Goal: Information Seeking & Learning: Learn about a topic

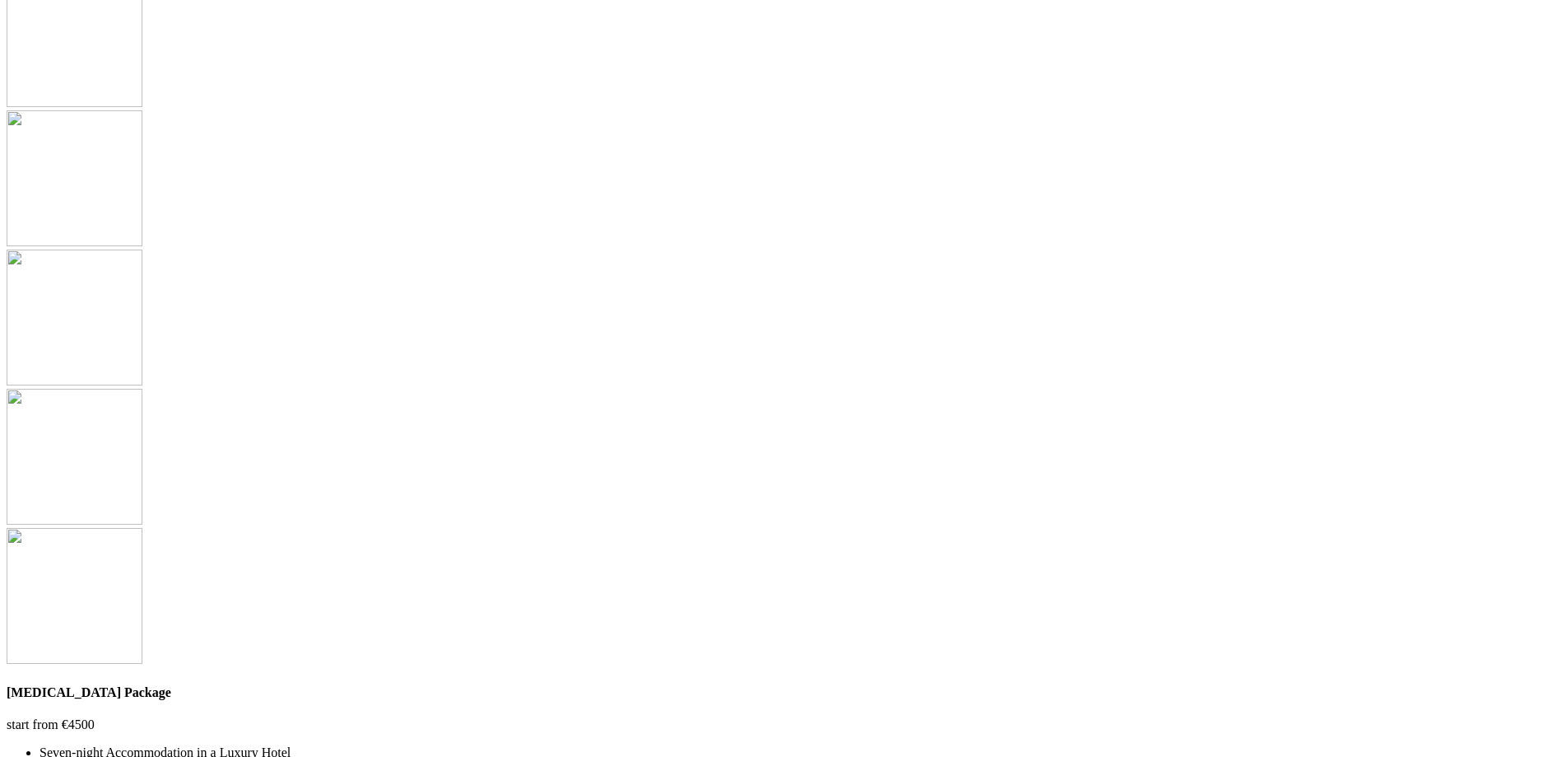
scroll to position [4777, 0]
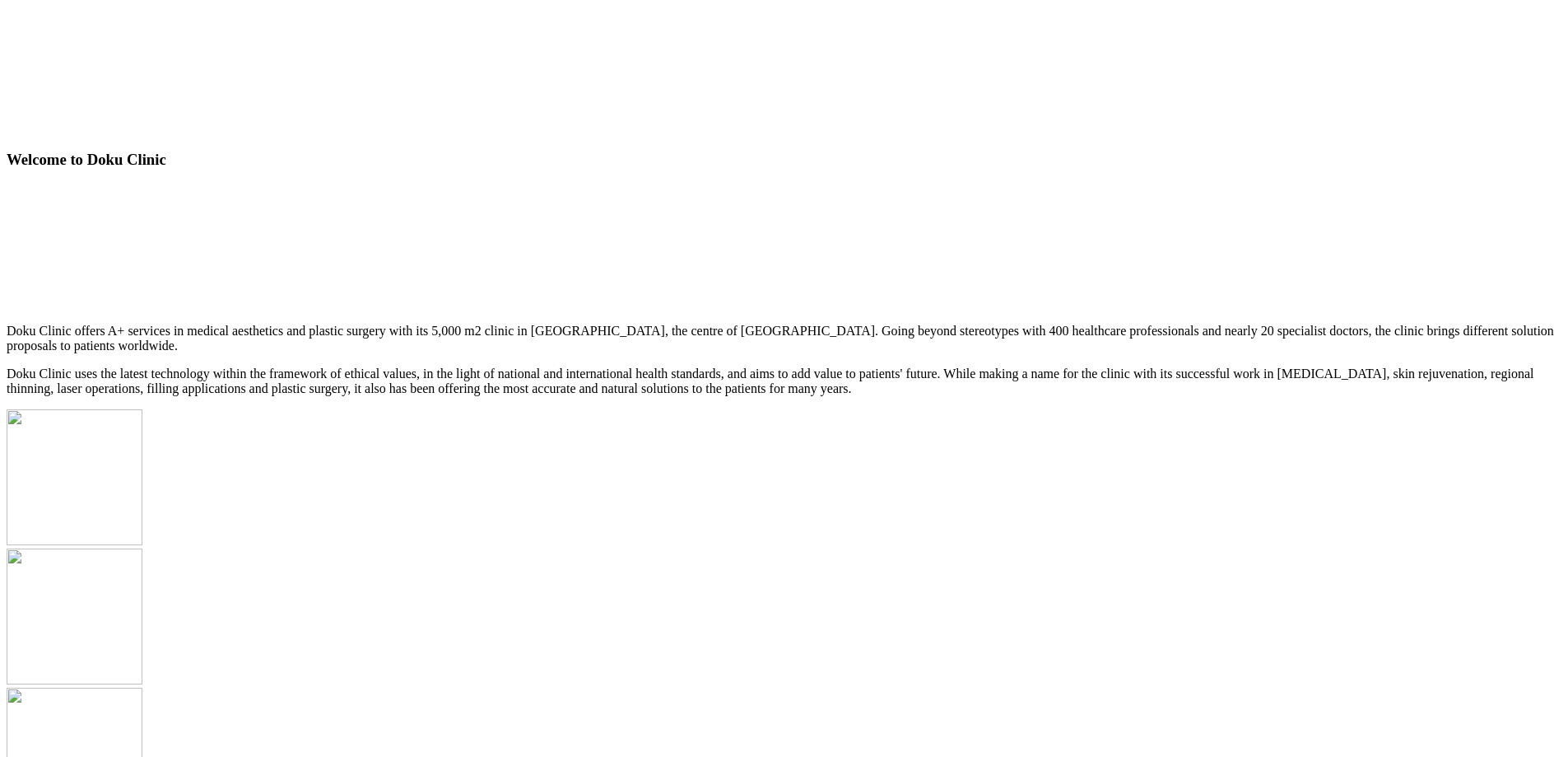
scroll to position [4365, 0]
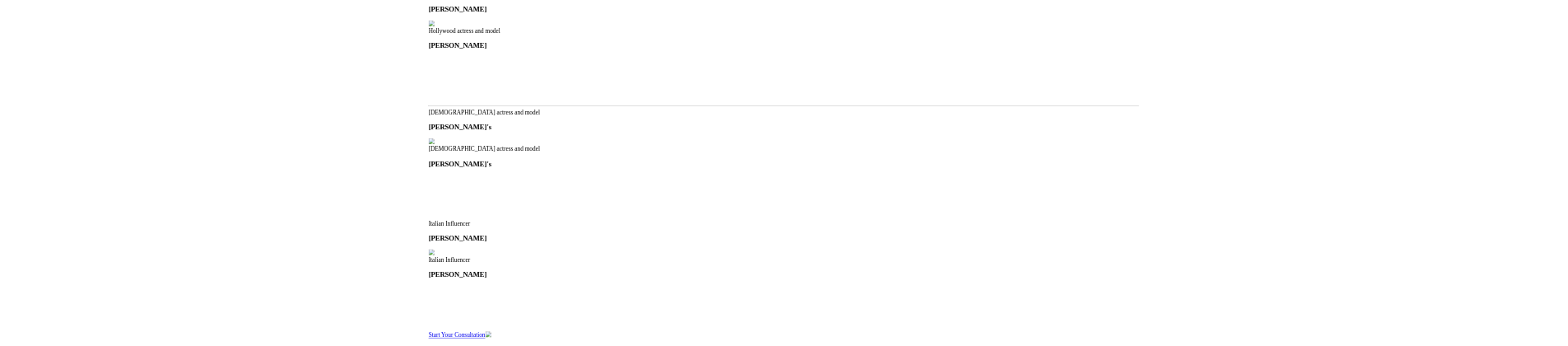
scroll to position [1481, 0]
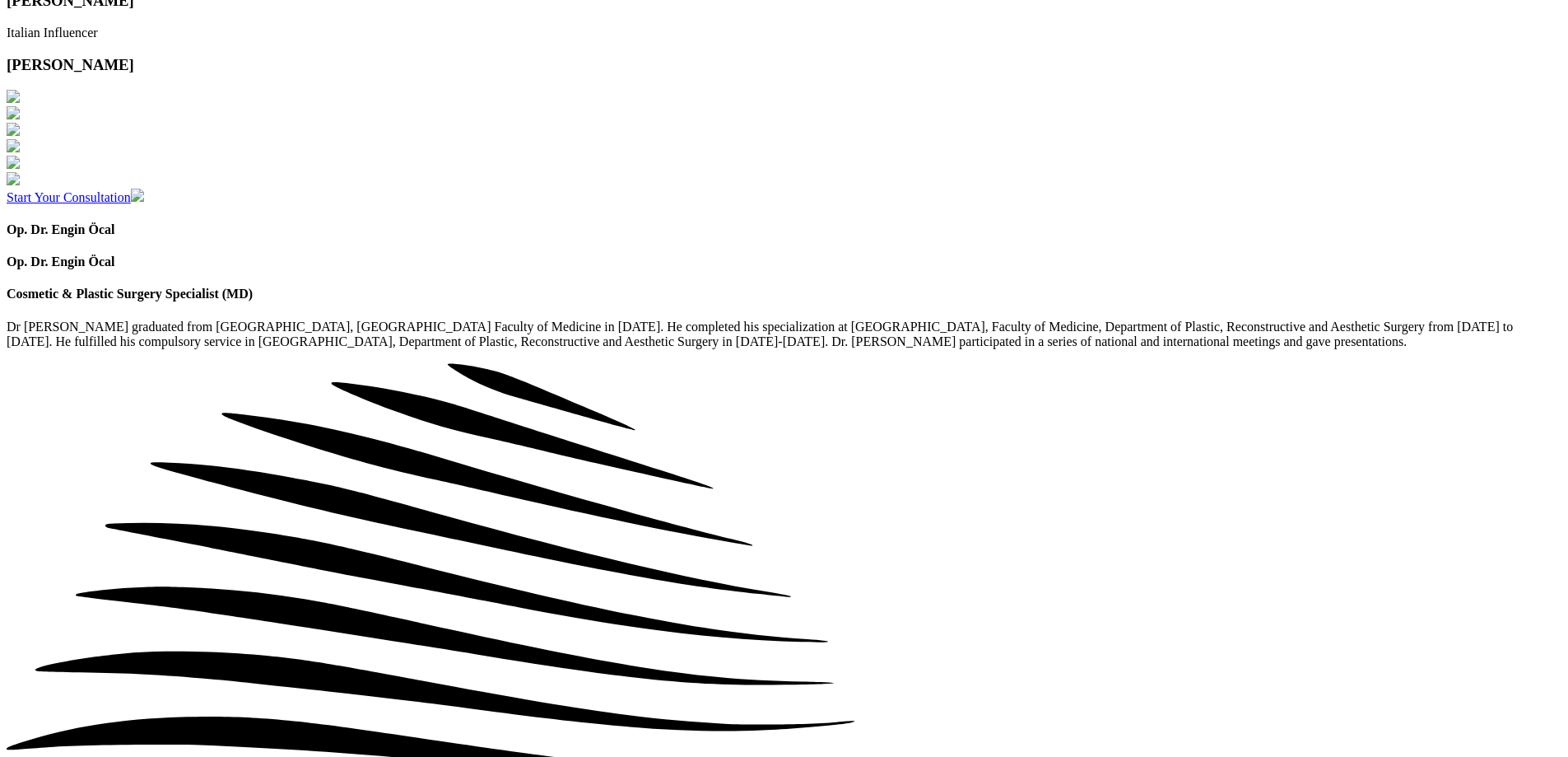
scroll to position [1730, 0]
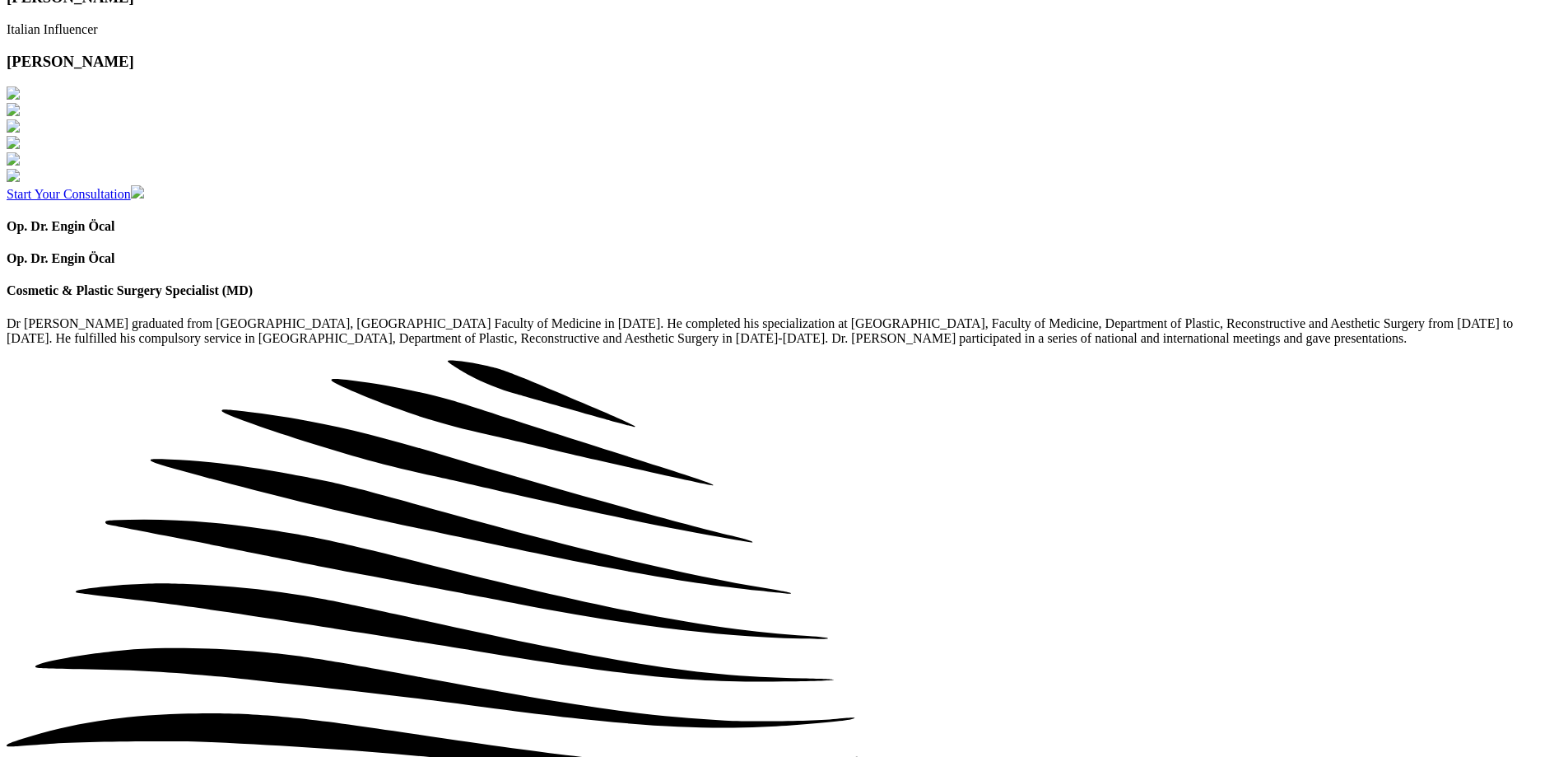
click at [443, 22] on div at bounding box center [784, 22] width 1555 height 0
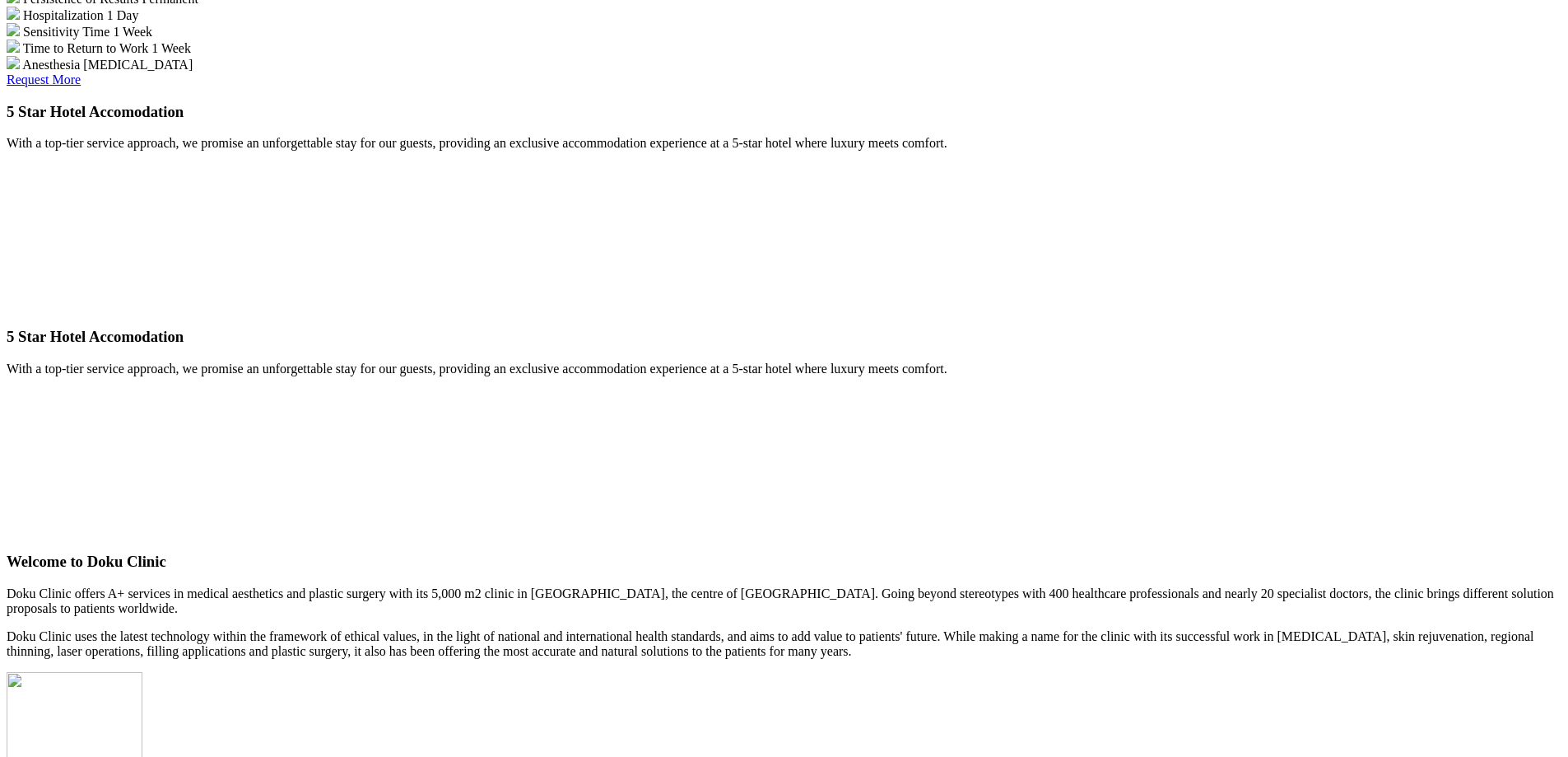
scroll to position [2965, 0]
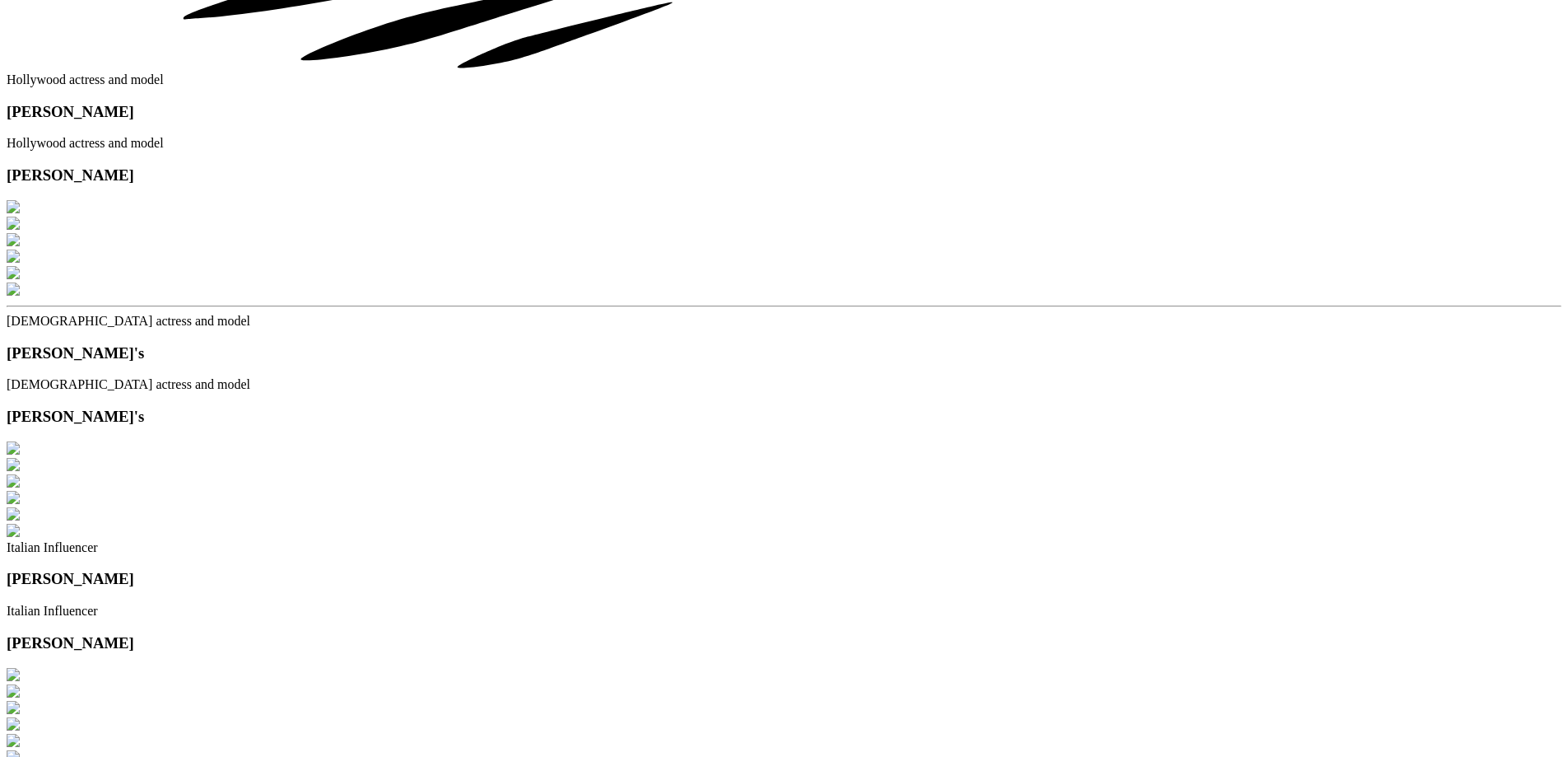
scroll to position [1153, 0]
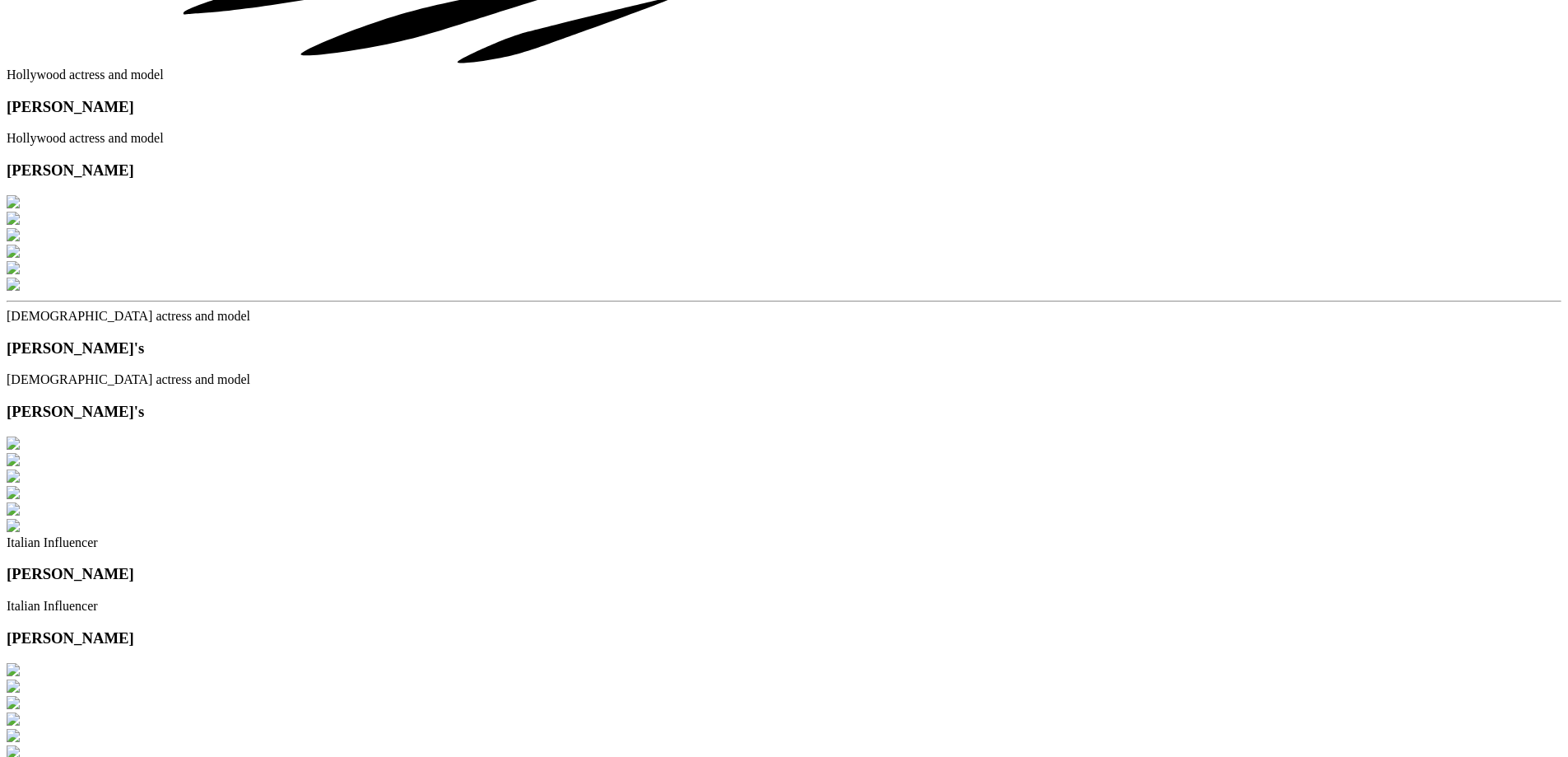
click at [1082, 372] on div at bounding box center [784, 372] width 1555 height 0
click at [20, 208] on img at bounding box center [13, 202] width 13 height 13
click at [648, 131] on div at bounding box center [784, 131] width 1555 height 0
drag, startPoint x: 451, startPoint y: 252, endPoint x: 74, endPoint y: 227, distance: 377.8
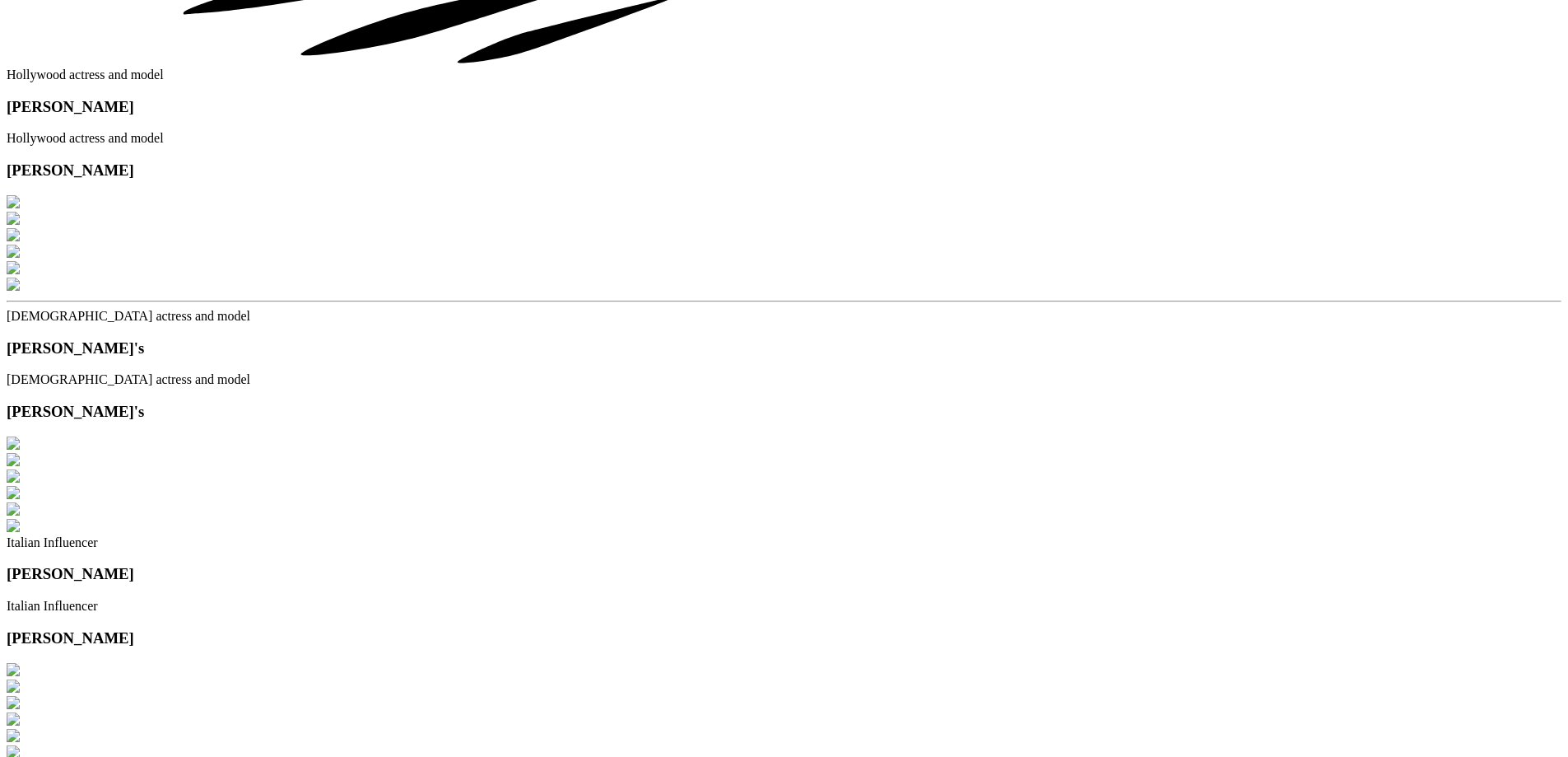
click at [445, 131] on div at bounding box center [784, 131] width 1555 height 0
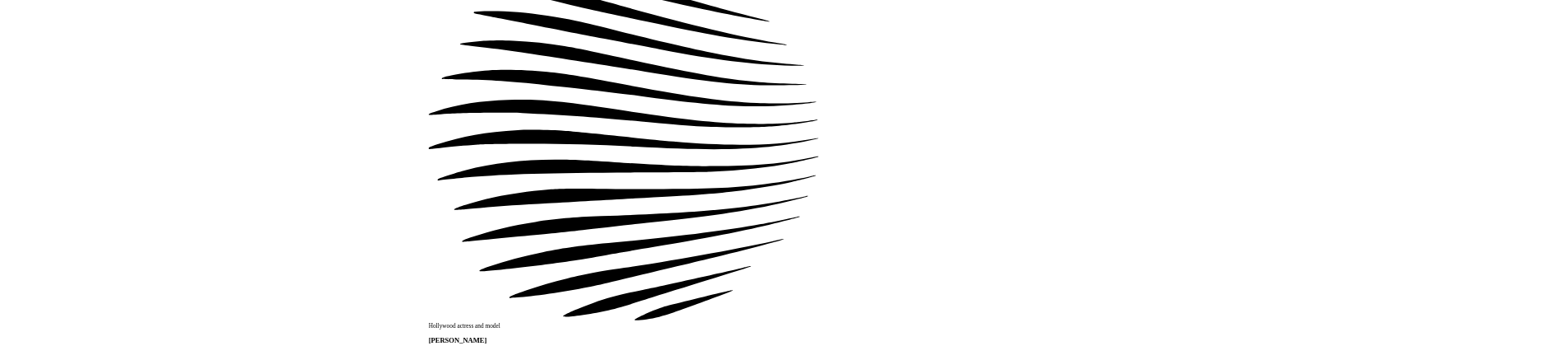
scroll to position [905, 0]
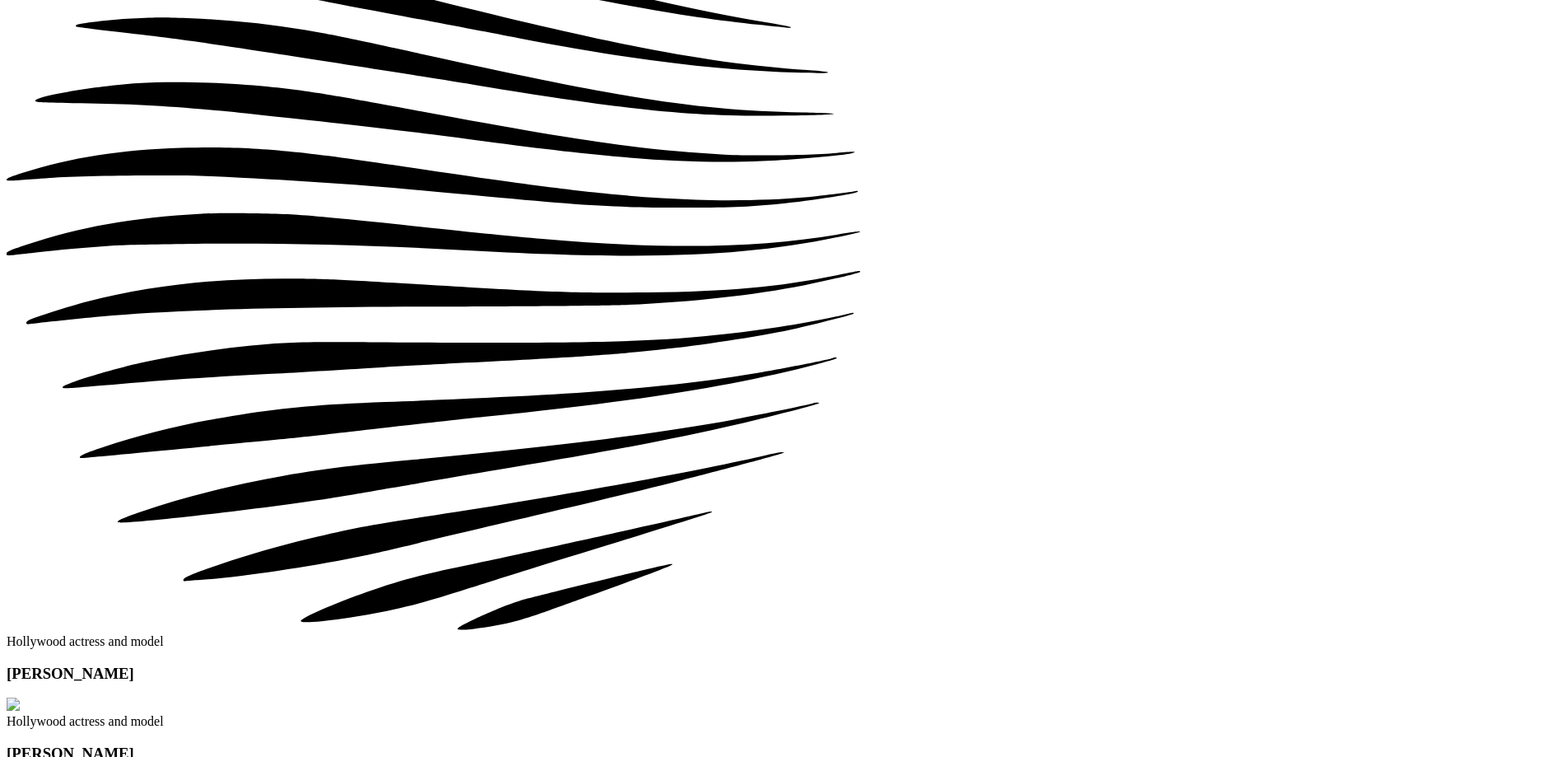
click at [974, 745] on h3 "[PERSON_NAME]" at bounding box center [784, 753] width 1555 height 18
click at [932, 745] on h3 "[PERSON_NAME]" at bounding box center [784, 753] width 1555 height 18
click at [930, 745] on h3 "[PERSON_NAME]" at bounding box center [784, 753] width 1555 height 18
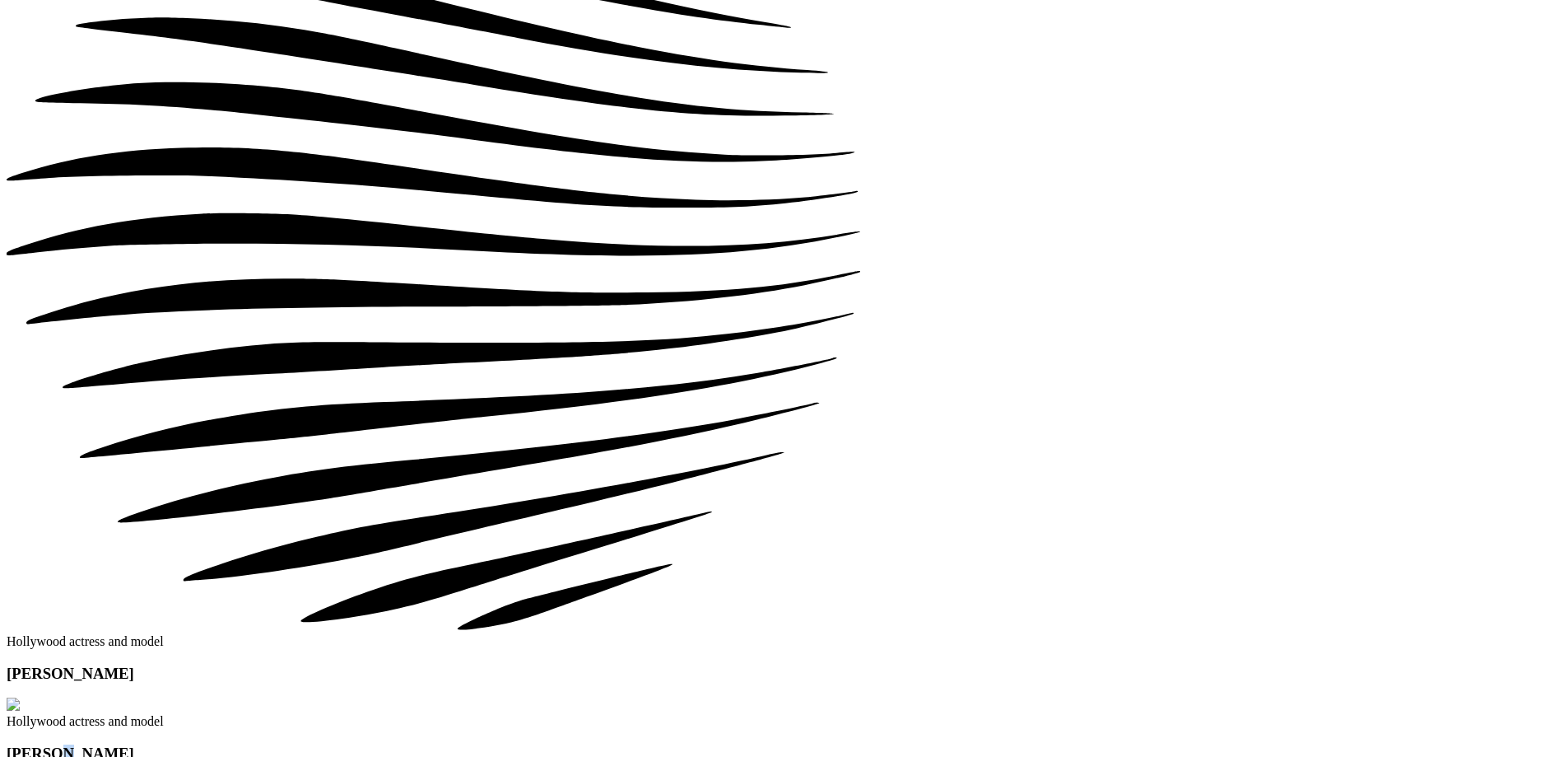
click at [930, 745] on h3 "[PERSON_NAME]" at bounding box center [784, 753] width 1555 height 18
click at [928, 745] on h3 "[PERSON_NAME]" at bounding box center [784, 753] width 1555 height 18
drag, startPoint x: 925, startPoint y: 302, endPoint x: 939, endPoint y: 302, distance: 14.0
click at [939, 745] on h3 "[PERSON_NAME]" at bounding box center [784, 753] width 1555 height 18
drag, startPoint x: 973, startPoint y: 304, endPoint x: 985, endPoint y: 303, distance: 12.0
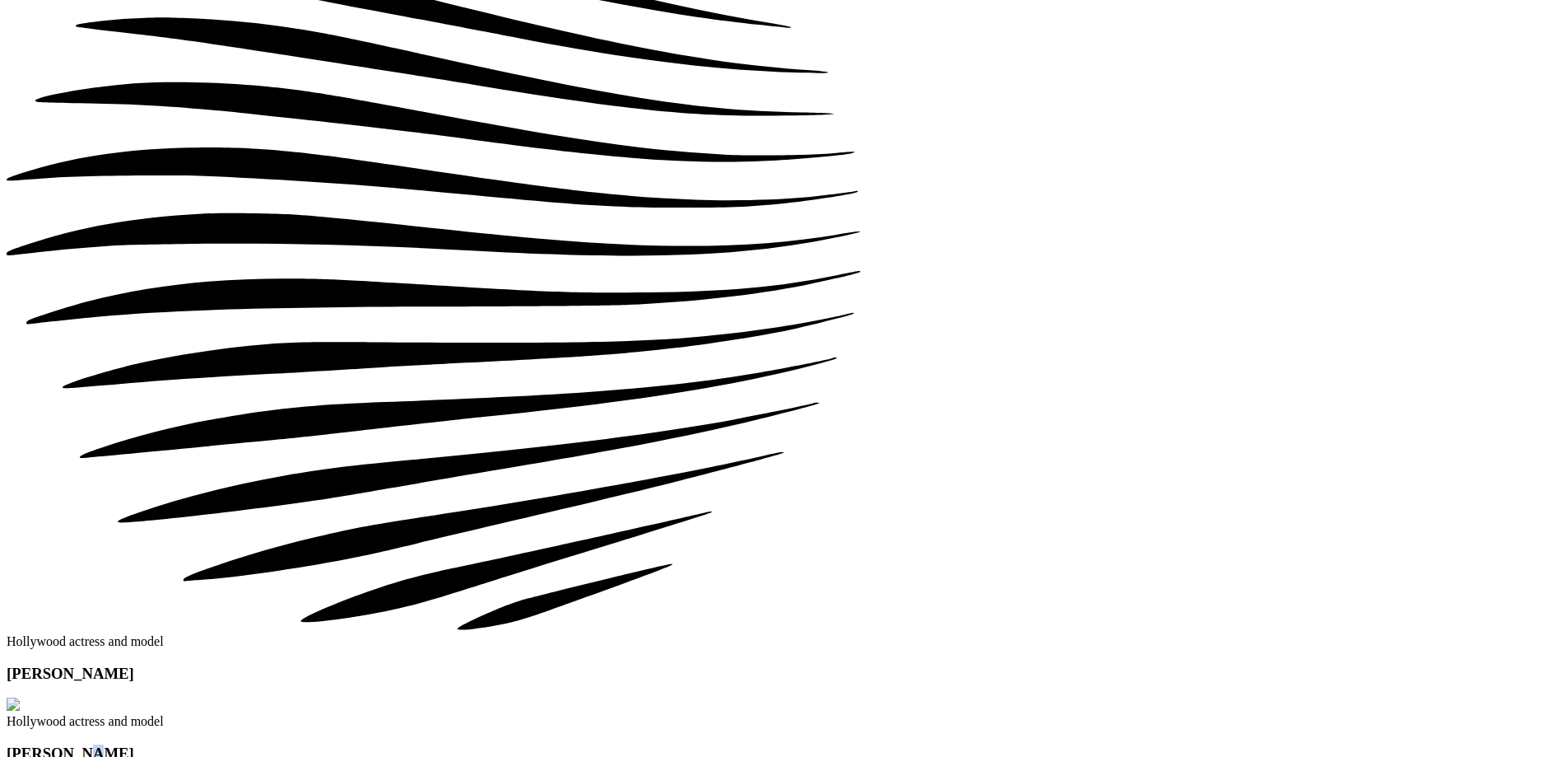
click at [985, 745] on h3 "[PERSON_NAME]" at bounding box center [784, 753] width 1555 height 18
click at [987, 745] on h3 "[PERSON_NAME]" at bounding box center [784, 753] width 1555 height 18
click at [164, 714] on span "Hollywood actress and model" at bounding box center [85, 721] width 157 height 14
click at [984, 745] on h3 "[PERSON_NAME]" at bounding box center [784, 753] width 1555 height 18
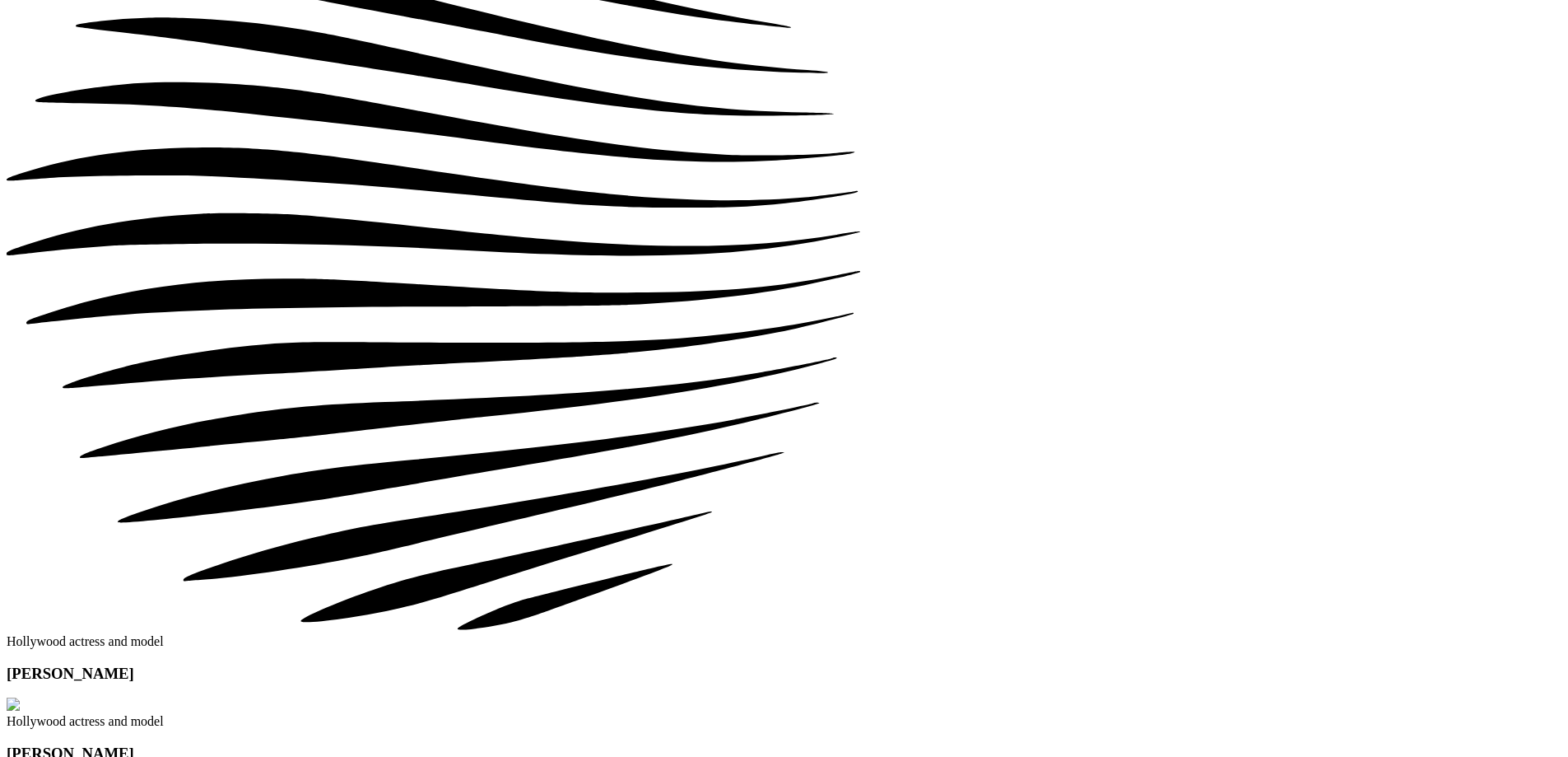
click at [984, 745] on h3 "[PERSON_NAME]" at bounding box center [784, 753] width 1555 height 18
click at [981, 745] on h3 "[PERSON_NAME]" at bounding box center [784, 753] width 1555 height 18
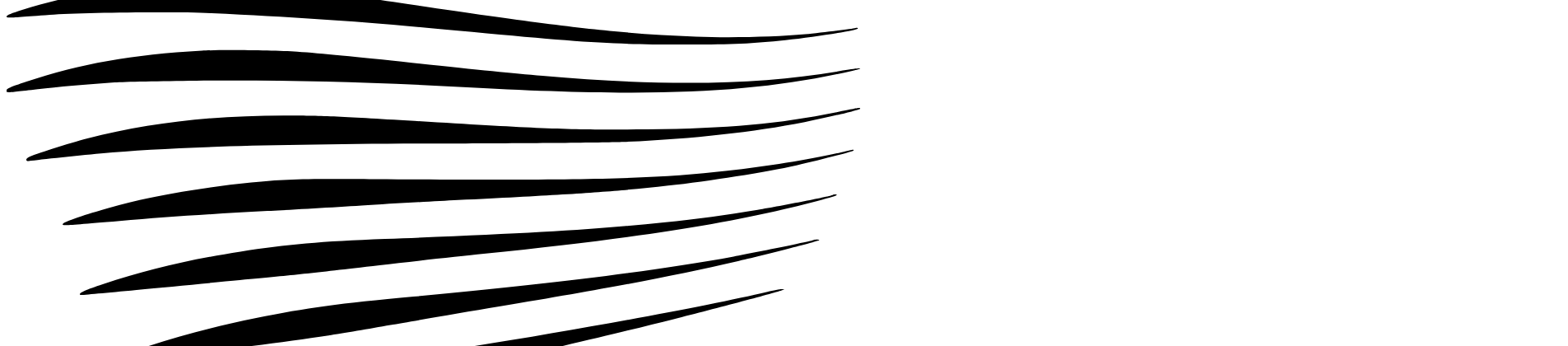
scroll to position [1151, 0]
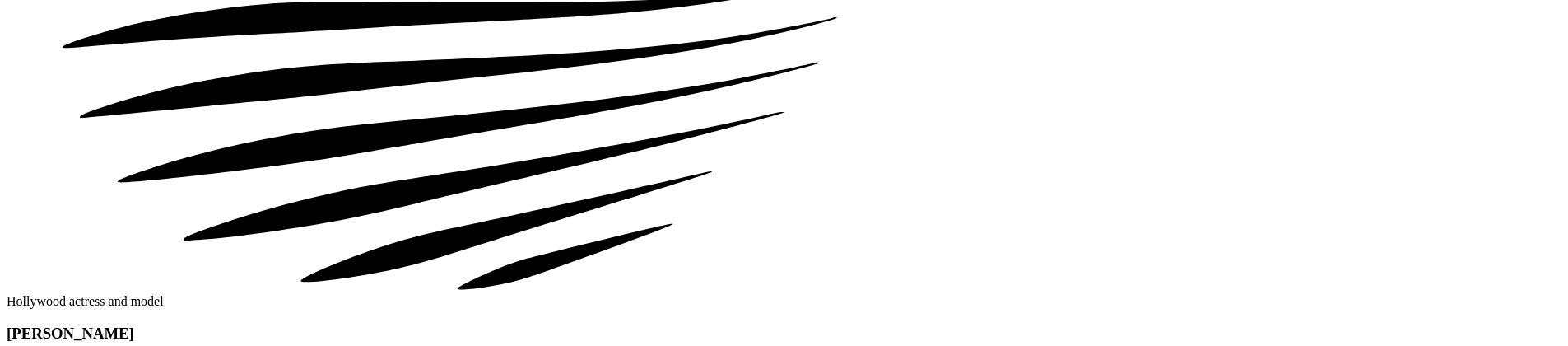
scroll to position [1646, 0]
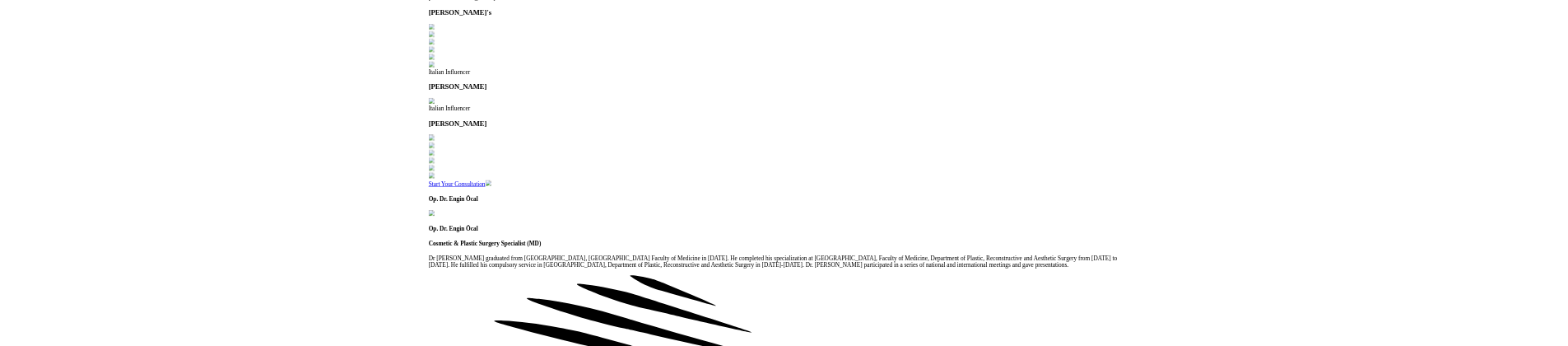
scroll to position [1893, 0]
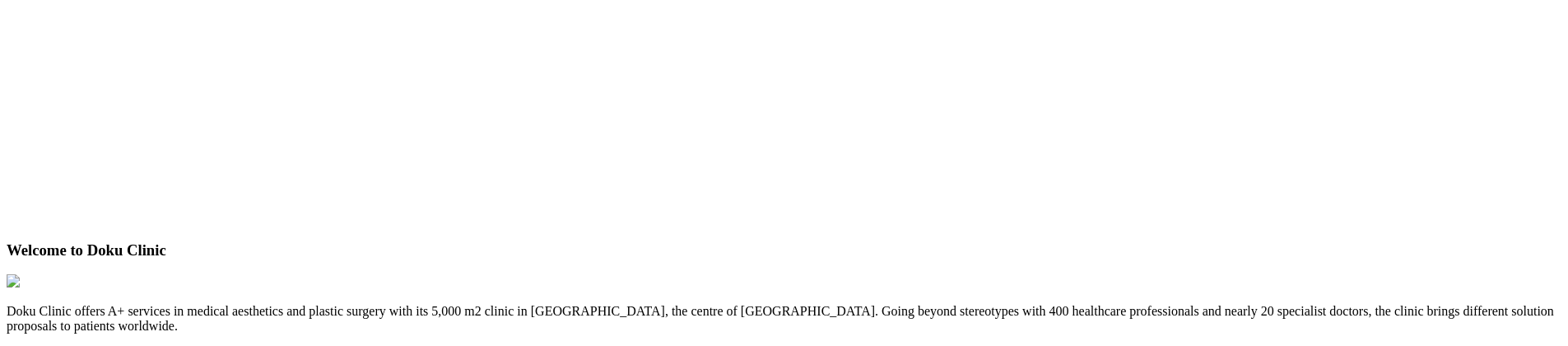
scroll to position [4361, 0]
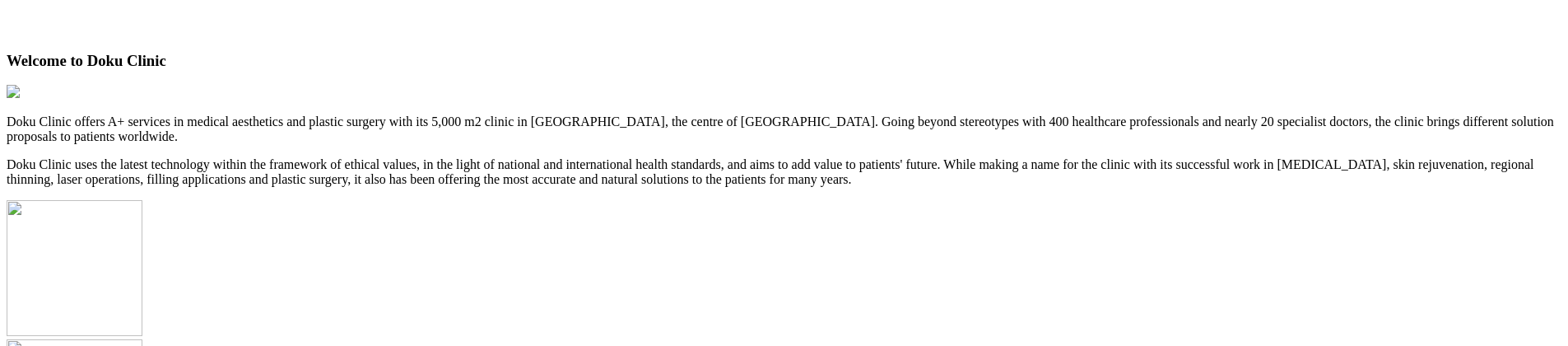
scroll to position [4608, 0]
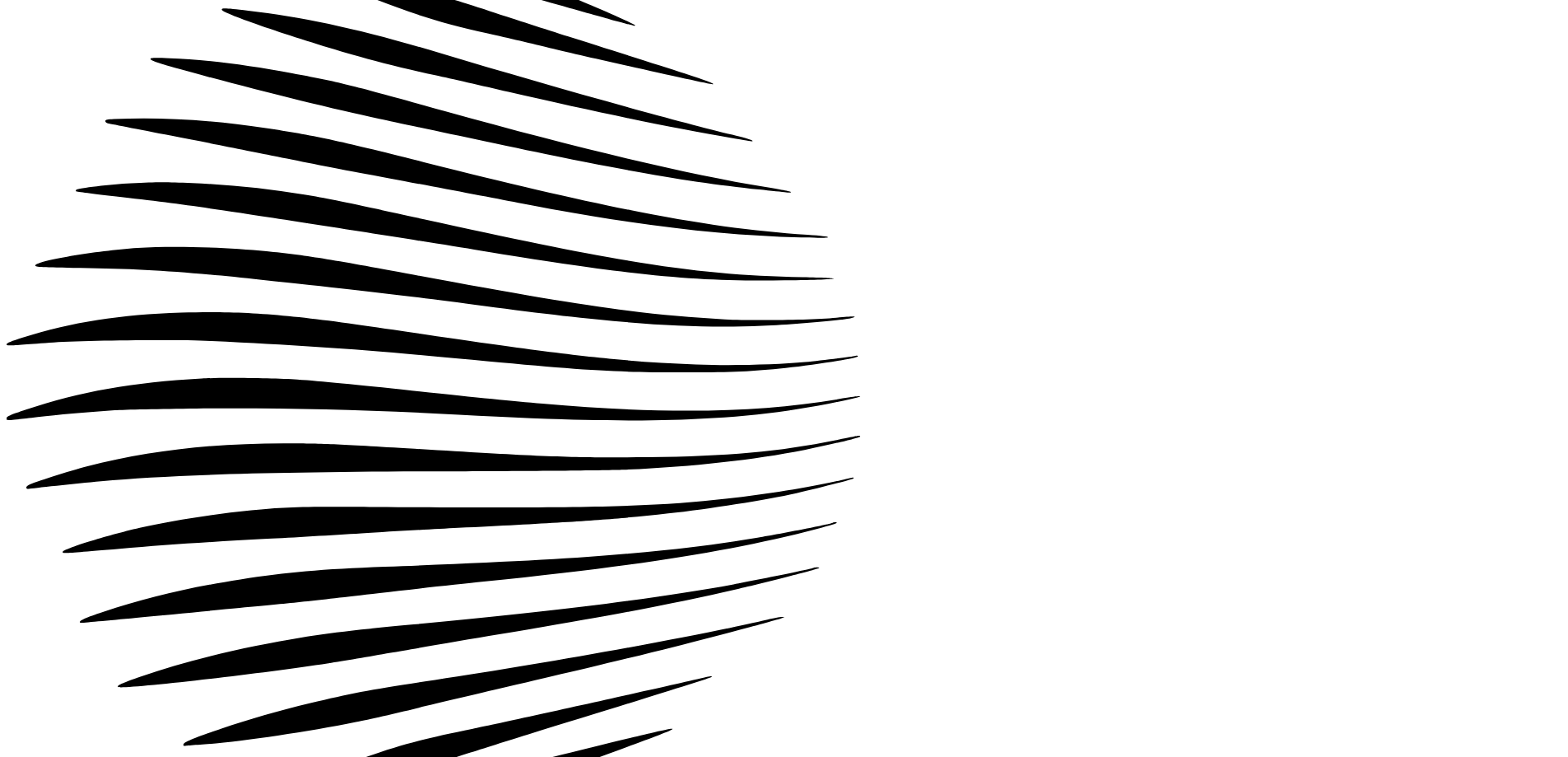
scroll to position [5682, 0]
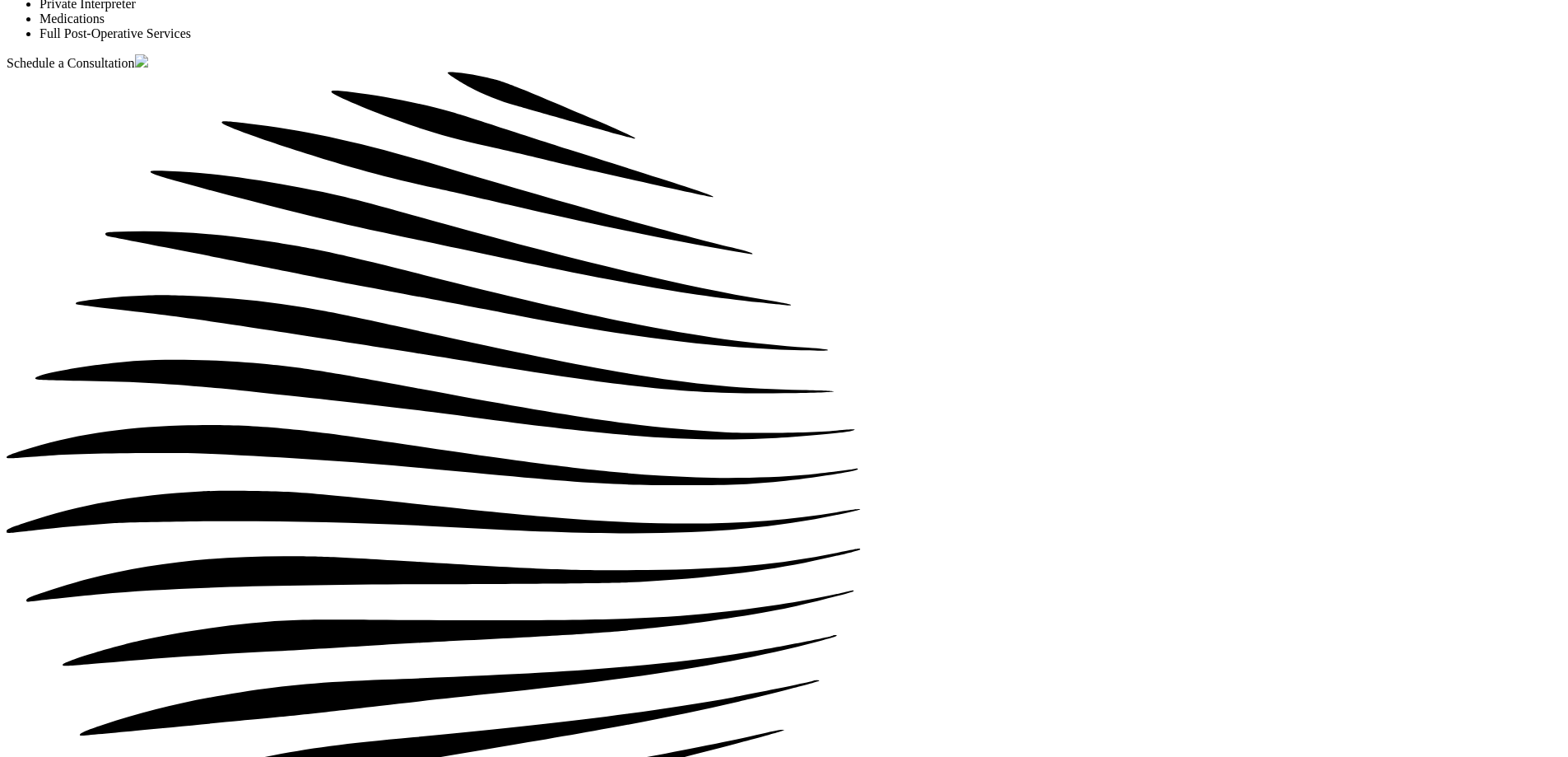
drag, startPoint x: 619, startPoint y: 231, endPoint x: 361, endPoint y: 194, distance: 260.6
click at [641, 42] on ul "Seven-night Accommodation in a Luxury Hotel Airport / Clinic / Hotel Transfers …" at bounding box center [784, 4] width 1555 height 74
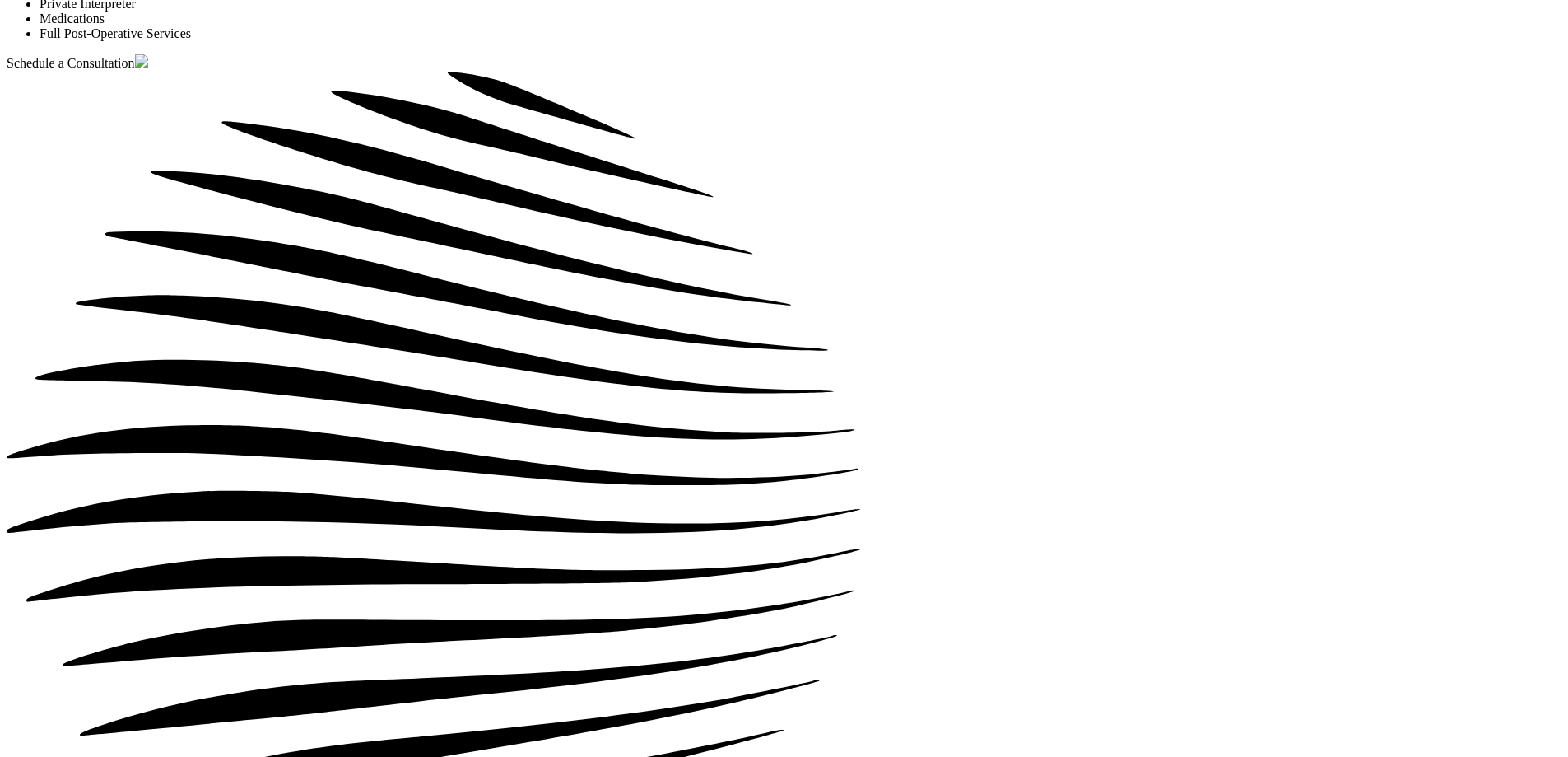
click at [403, 42] on ul "Seven-night Accommodation in a Luxury Hotel Airport / Clinic / Hotel Transfers …" at bounding box center [784, 4] width 1555 height 74
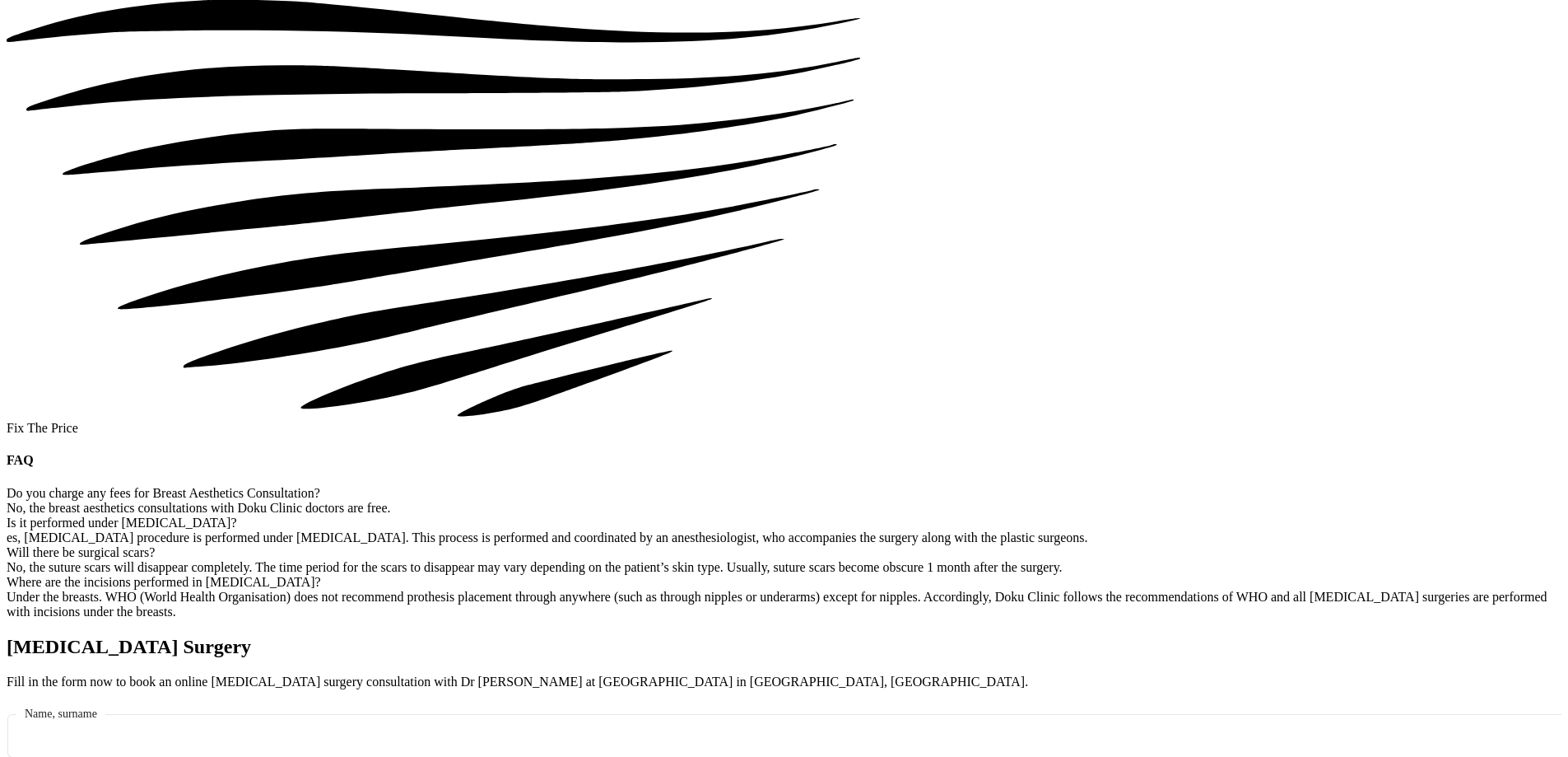
scroll to position [6671, 0]
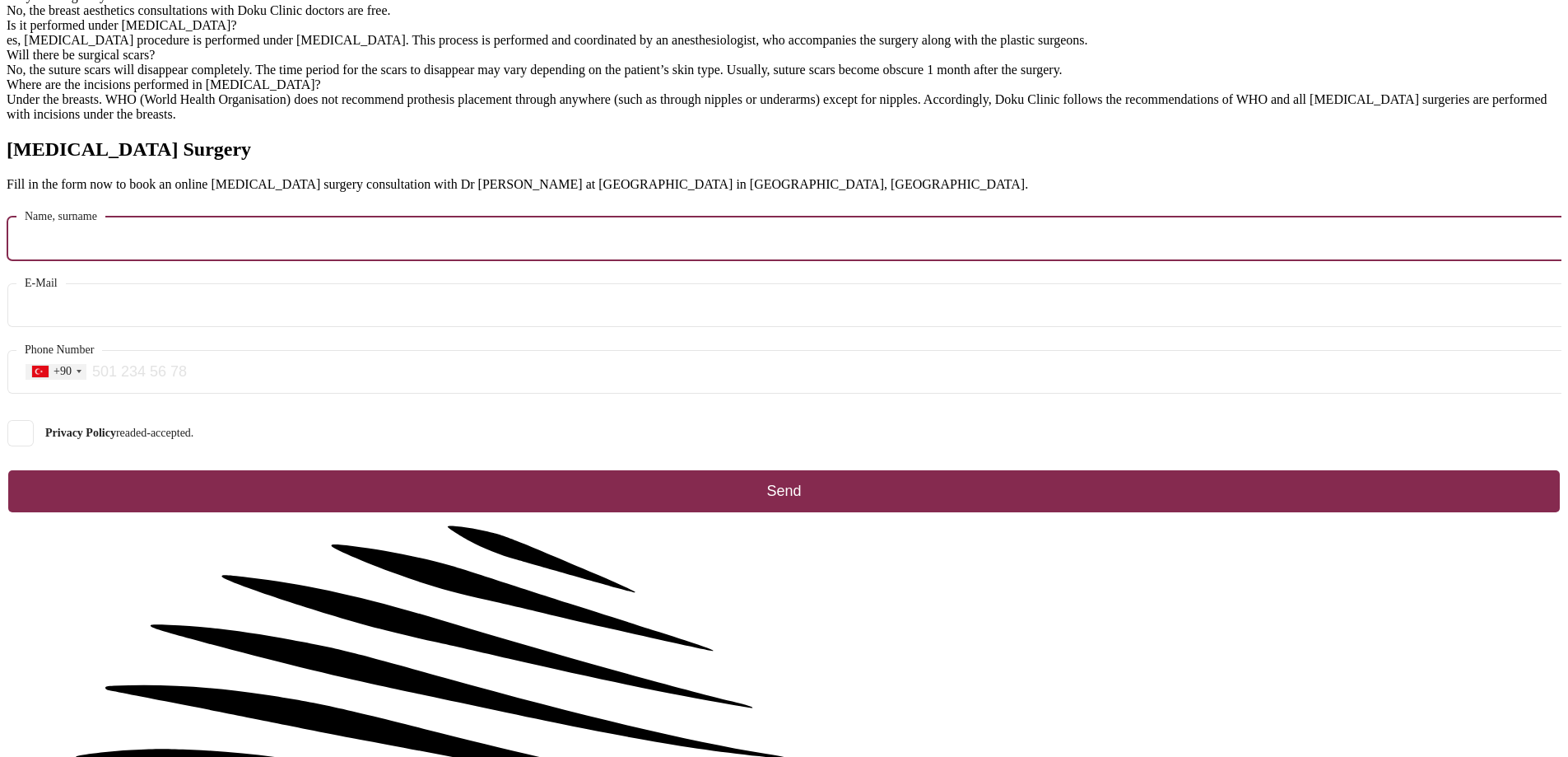
click at [803, 247] on input "Name, surname" at bounding box center [804, 238] width 1559 height 17
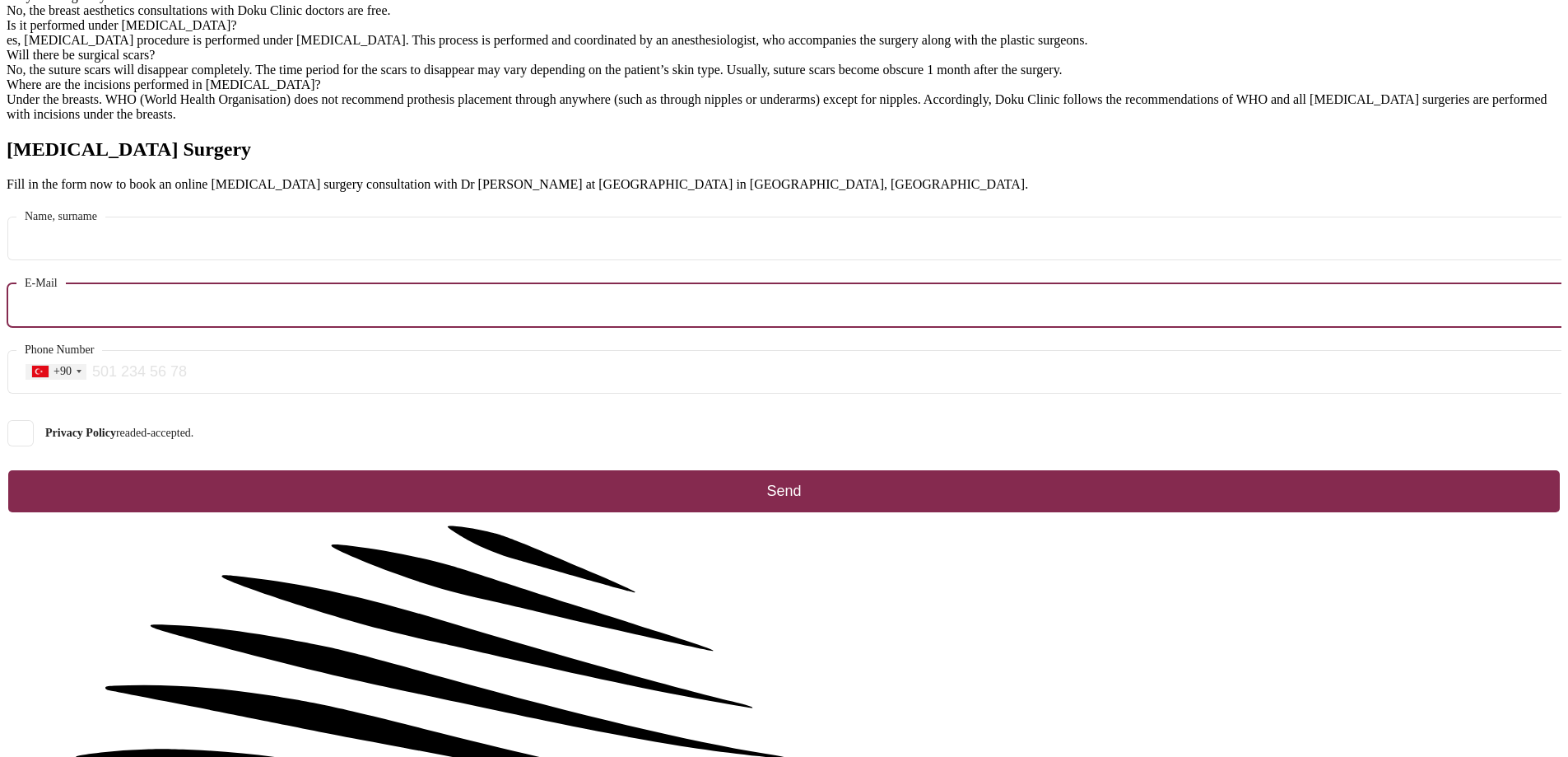
click at [785, 314] on input "E-Mail" at bounding box center [804, 305] width 1559 height 17
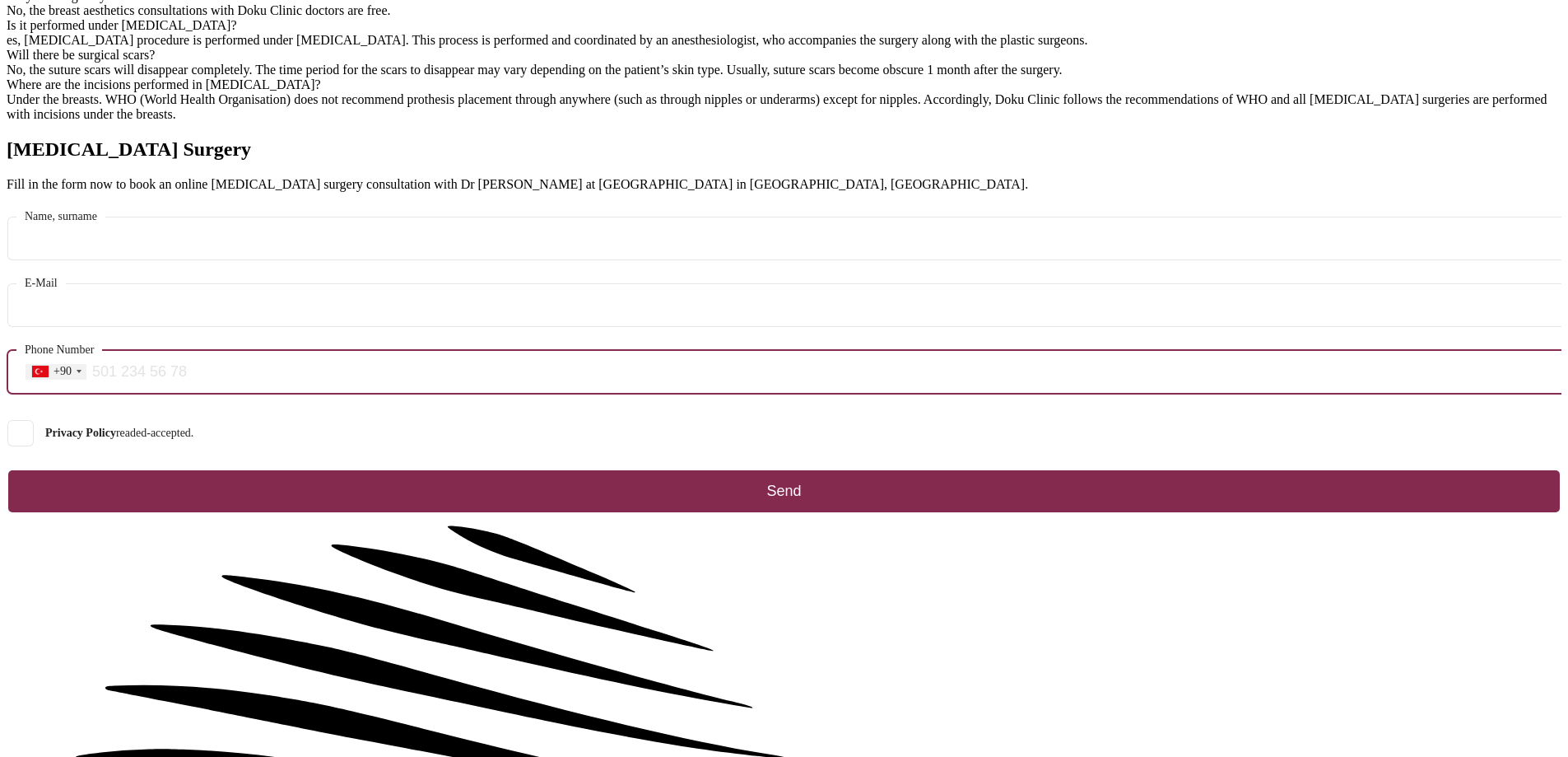
click at [787, 345] on input "Phone Number +90 Turkey (Türkiye) +90 Saudi Arabia (‫المملكة العربية السعودية‬‎…" at bounding box center [800, 372] width 1552 height 17
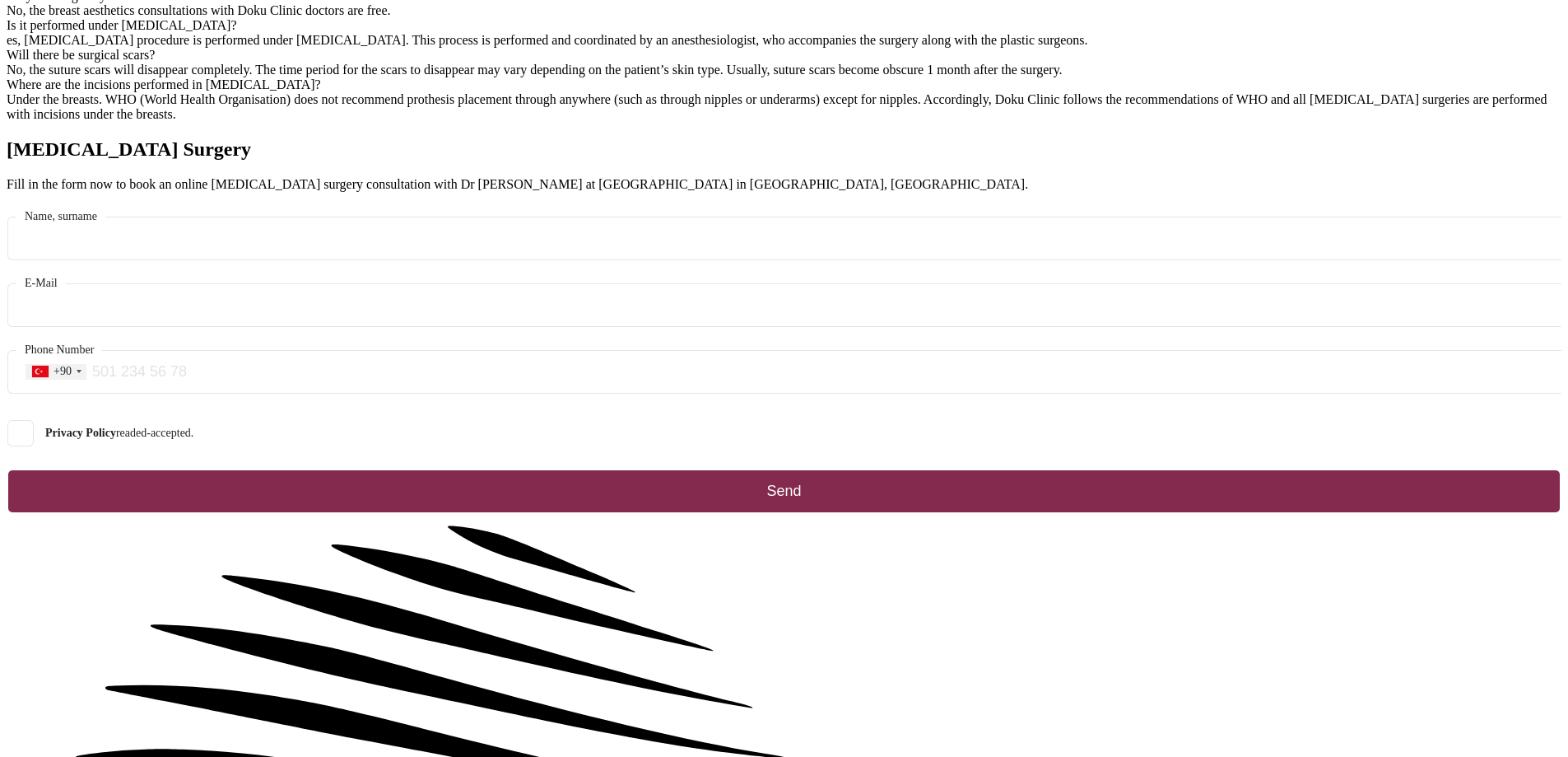
click at [775, 345] on div "Privacy Policy readed-accepted." at bounding box center [784, 433] width 1555 height 49
click at [194, 345] on span "Privacy Policy readed-accepted." at bounding box center [119, 433] width 148 height 13
click at [11, 345] on input "Privacy Policy readed-accepted." at bounding box center [11, 433] width 0 height 0
click at [194, 345] on span "Privacy Policy readed-accepted." at bounding box center [119, 433] width 148 height 13
click at [11, 345] on input "Privacy Policy readed-accepted." at bounding box center [11, 433] width 0 height 0
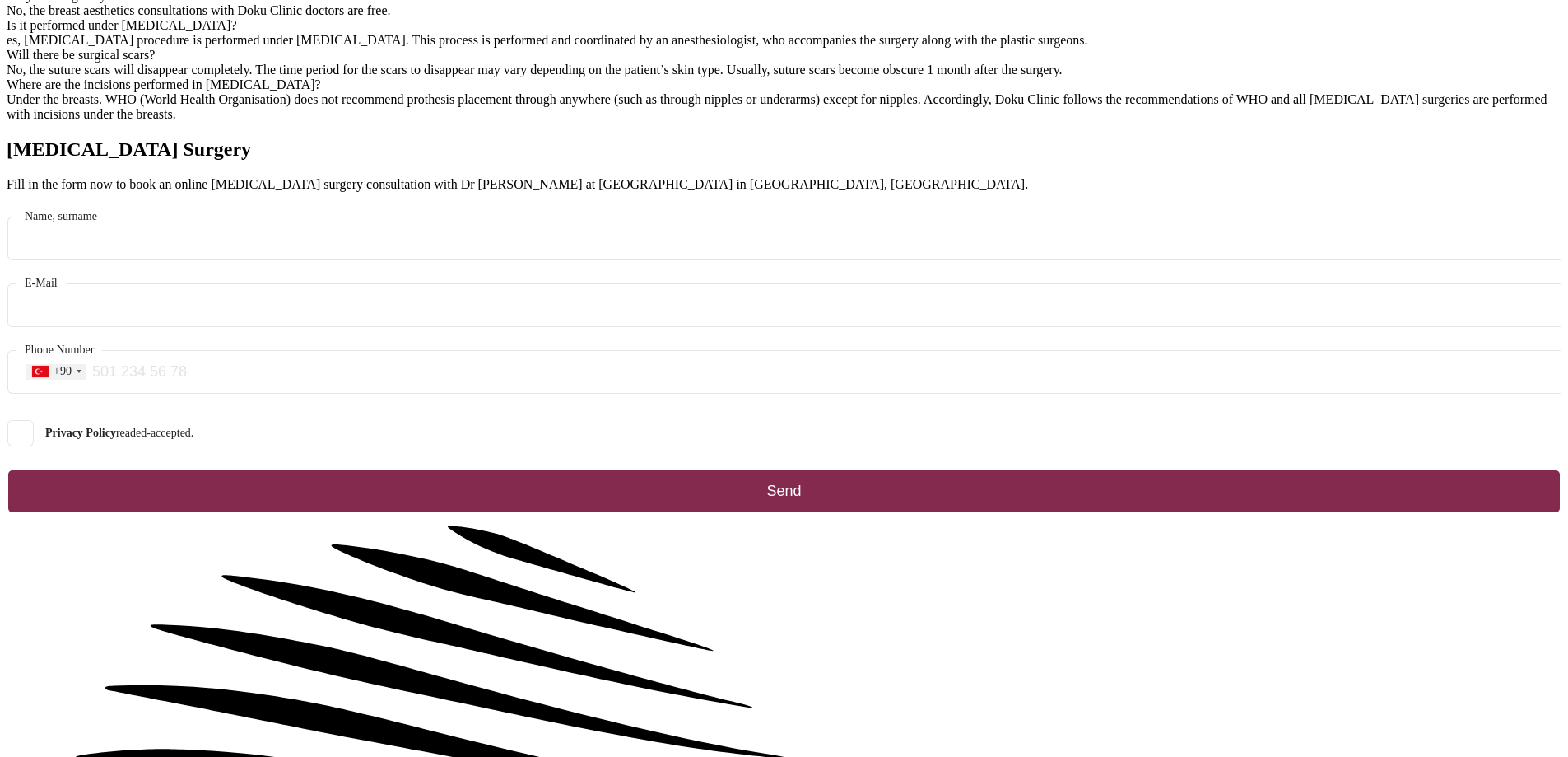
click at [838, 141] on h2 "[MEDICAL_DATA] Surgery" at bounding box center [784, 149] width 1555 height 22
click at [758, 138] on h2 "[MEDICAL_DATA] Surgery" at bounding box center [784, 149] width 1555 height 22
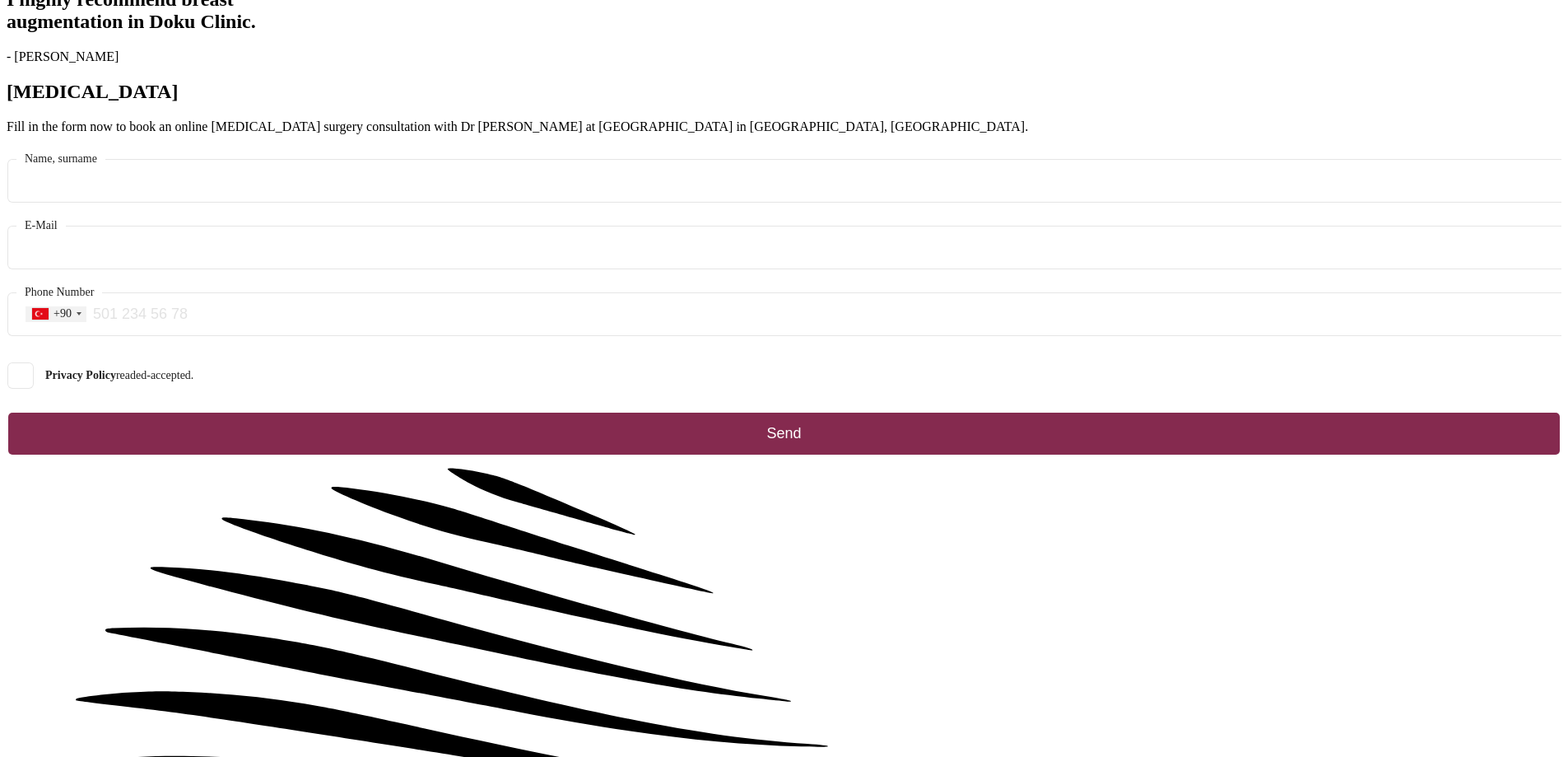
scroll to position [329, 0]
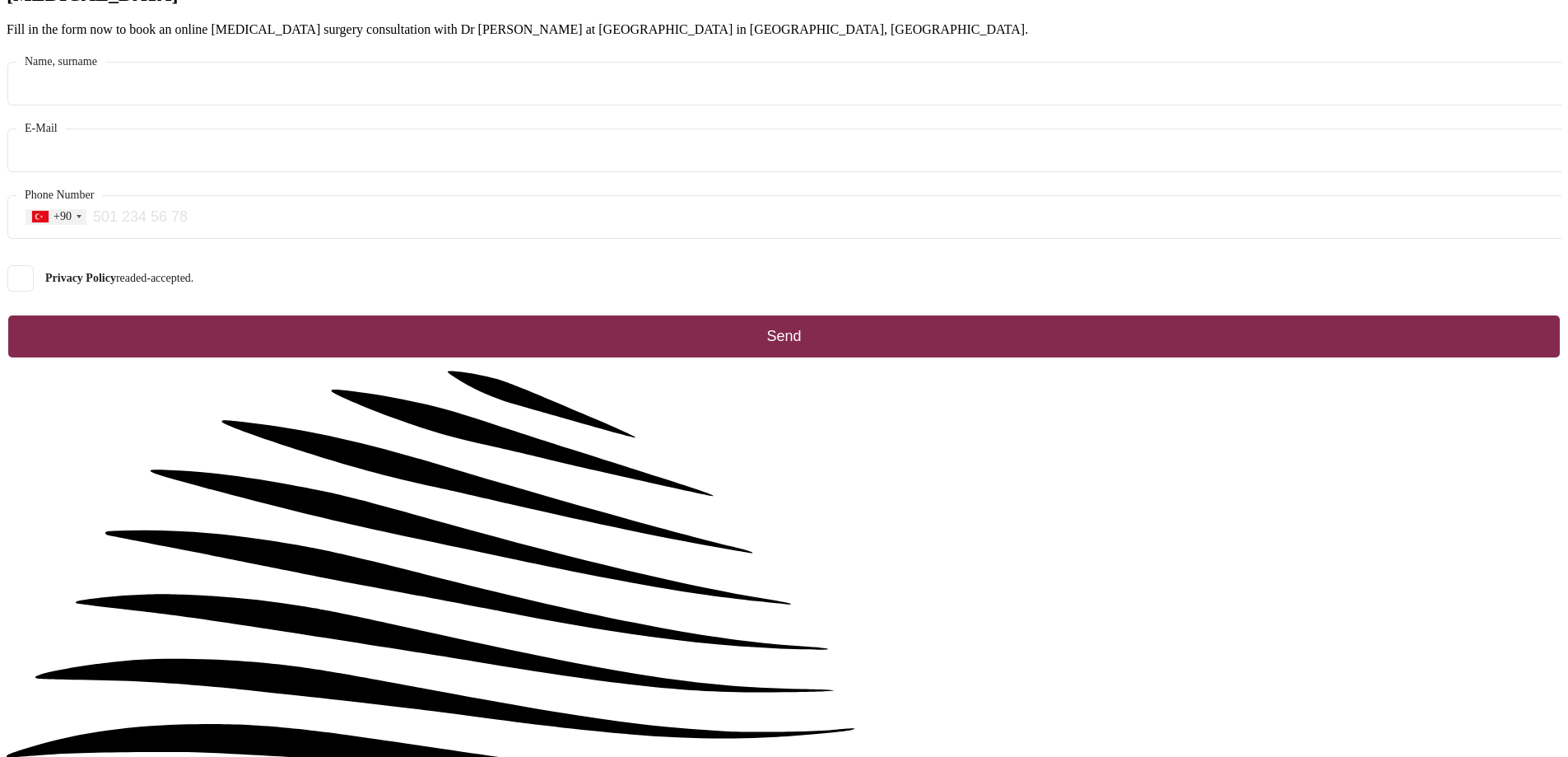
drag, startPoint x: 1108, startPoint y: 321, endPoint x: 1111, endPoint y: 171, distance: 150.0
click at [1108, 321] on div "I highly recommend [MEDICAL_DATA] in Doku Clinic. - [PERSON_NAME] [MEDICAL_DATA…" at bounding box center [784, 551] width 1555 height 1319
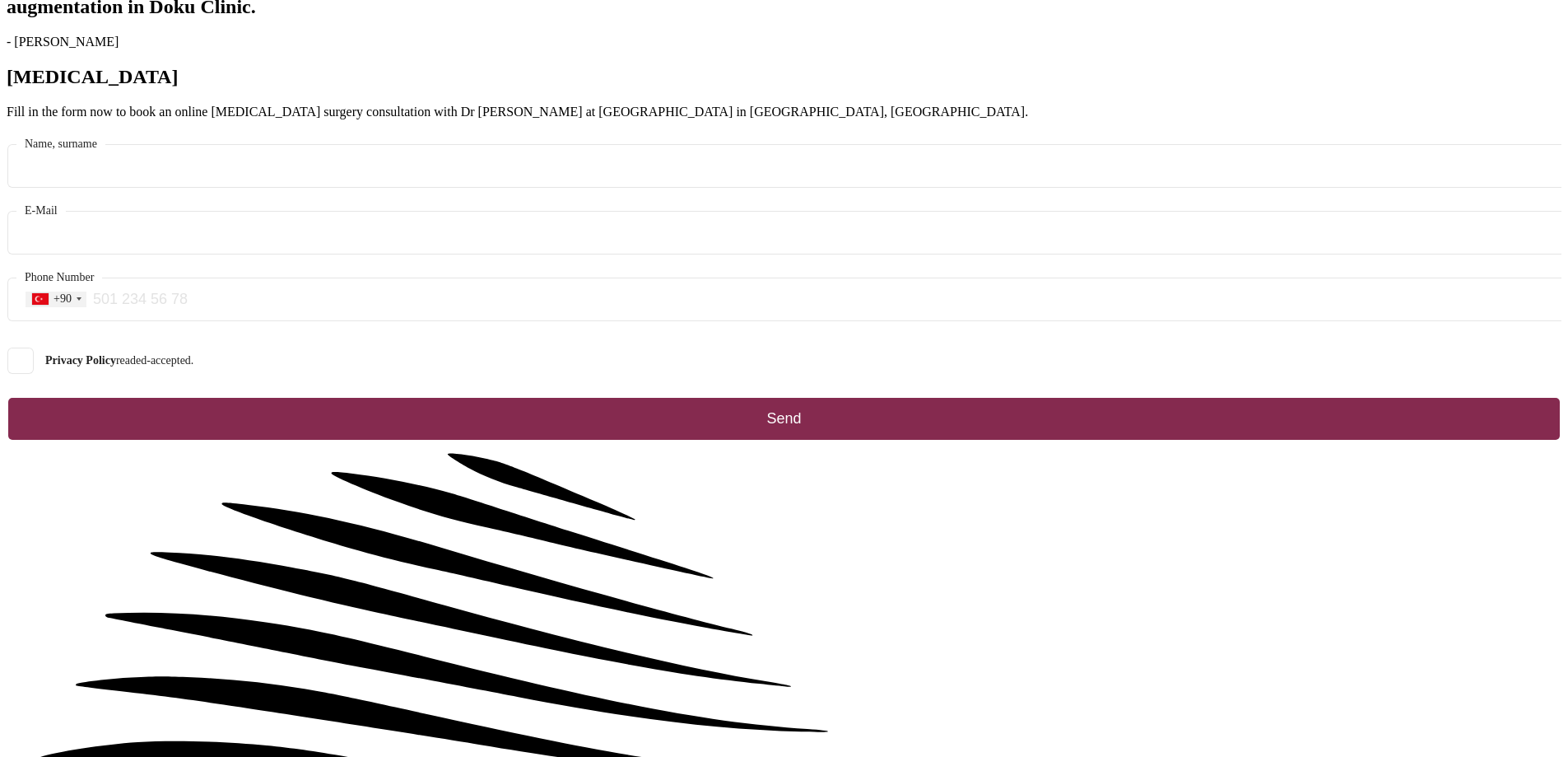
click at [1267, 377] on div "I highly recommend [MEDICAL_DATA] in Doku Clinic. - [PERSON_NAME] [MEDICAL_DATA…" at bounding box center [784, 633] width 1555 height 1319
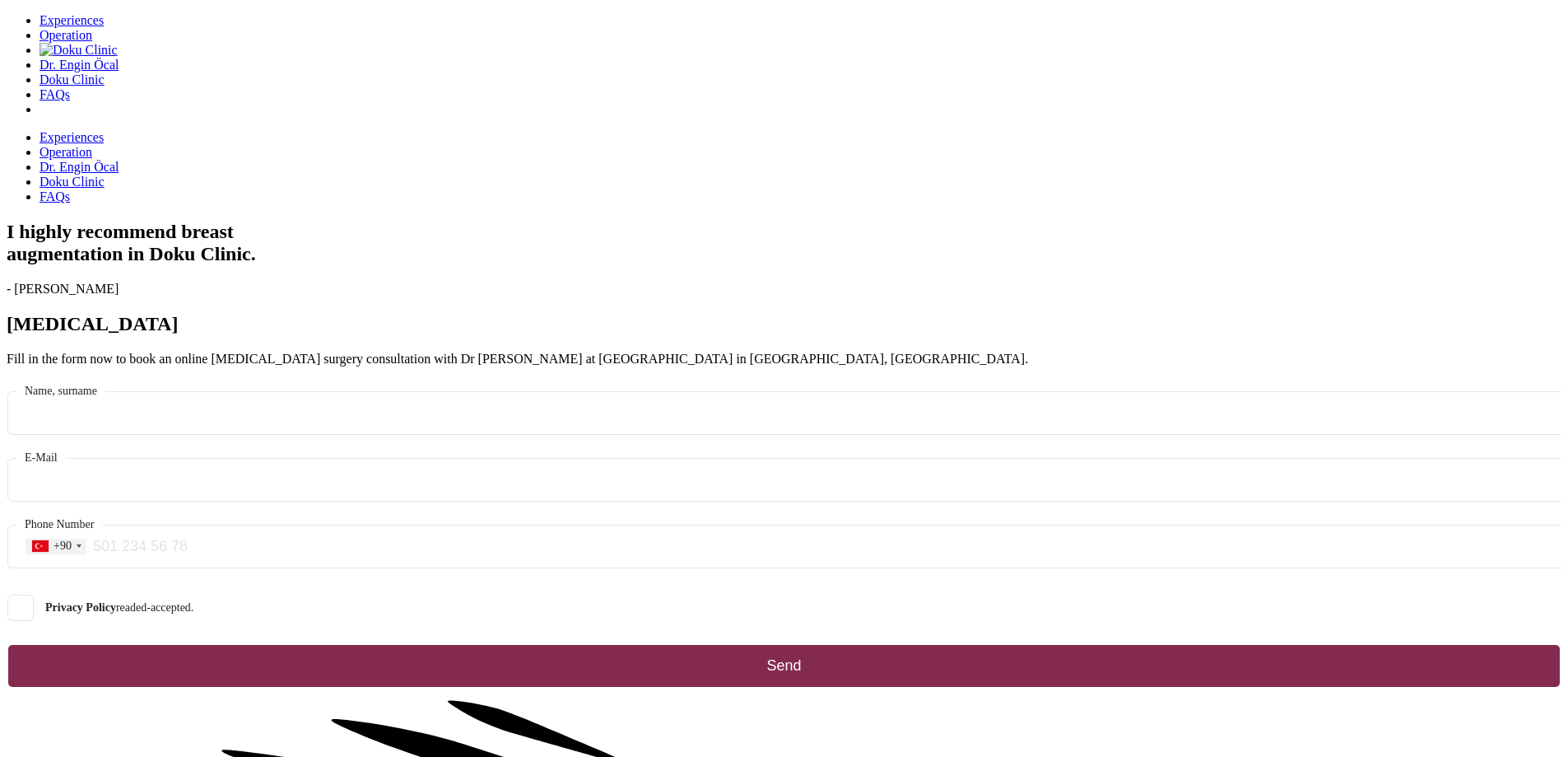
click at [594, 265] on h1 "I highly recommend [MEDICAL_DATA] in Doku Clinic." at bounding box center [784, 242] width 1555 height 44
click at [506, 242] on h1 "I highly recommend [MEDICAL_DATA] in Doku Clinic." at bounding box center [784, 242] width 1555 height 44
click at [409, 335] on h2 "[MEDICAL_DATA]" at bounding box center [784, 324] width 1555 height 22
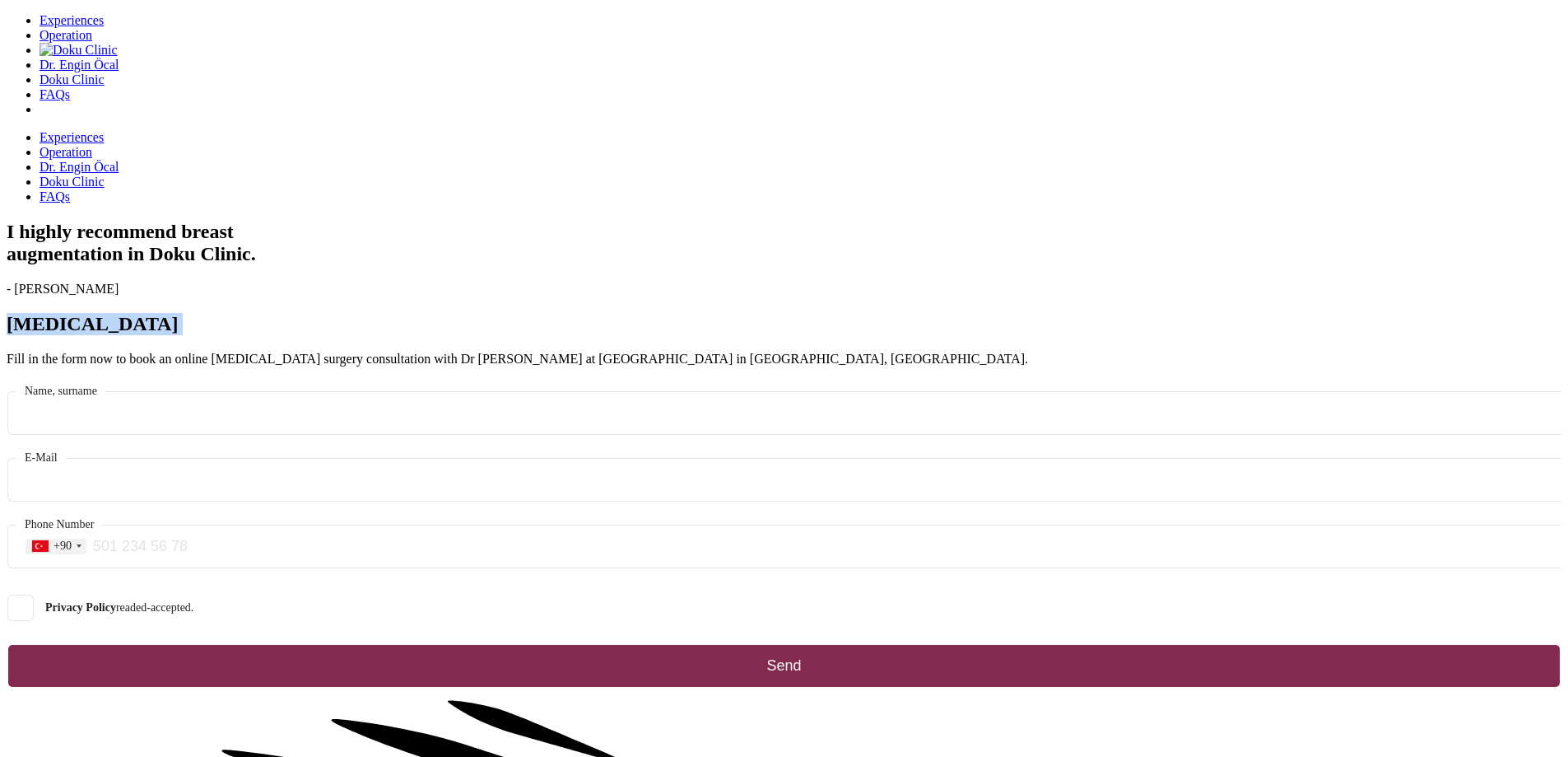
click at [409, 335] on h2 "[MEDICAL_DATA]" at bounding box center [784, 324] width 1555 height 22
click at [353, 335] on h2 "[MEDICAL_DATA]" at bounding box center [784, 324] width 1555 height 22
click at [403, 366] on p "Fill in the form now to book an online [MEDICAL_DATA] surgery consultation with…" at bounding box center [784, 360] width 1555 height 15
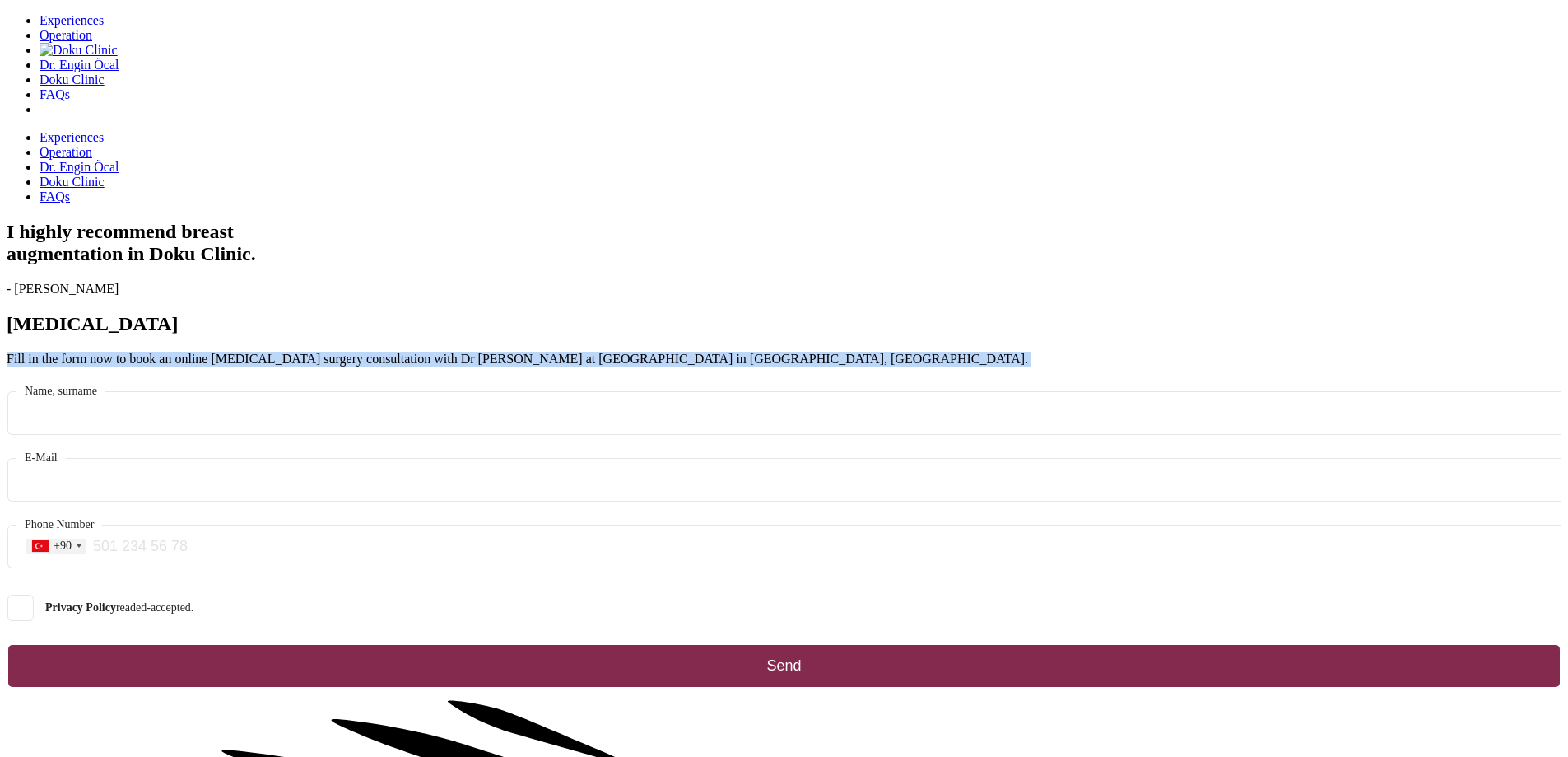
click at [403, 366] on p "Fill in the form now to book an online [MEDICAL_DATA] surgery consultation with…" at bounding box center [784, 360] width 1555 height 15
click at [434, 366] on p "Fill in the form now to book an online [MEDICAL_DATA] surgery consultation with…" at bounding box center [784, 360] width 1555 height 15
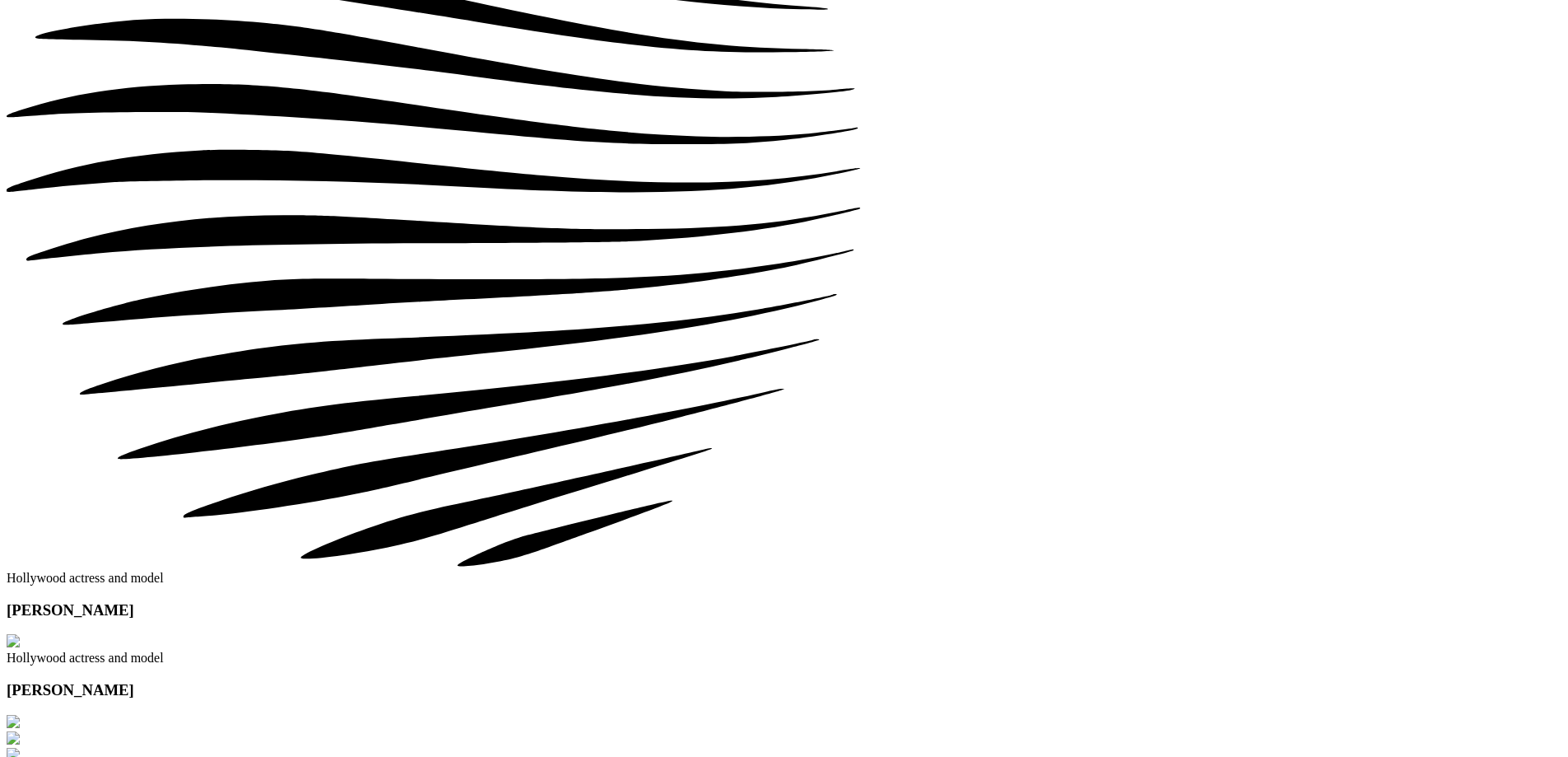
scroll to position [1153, 0]
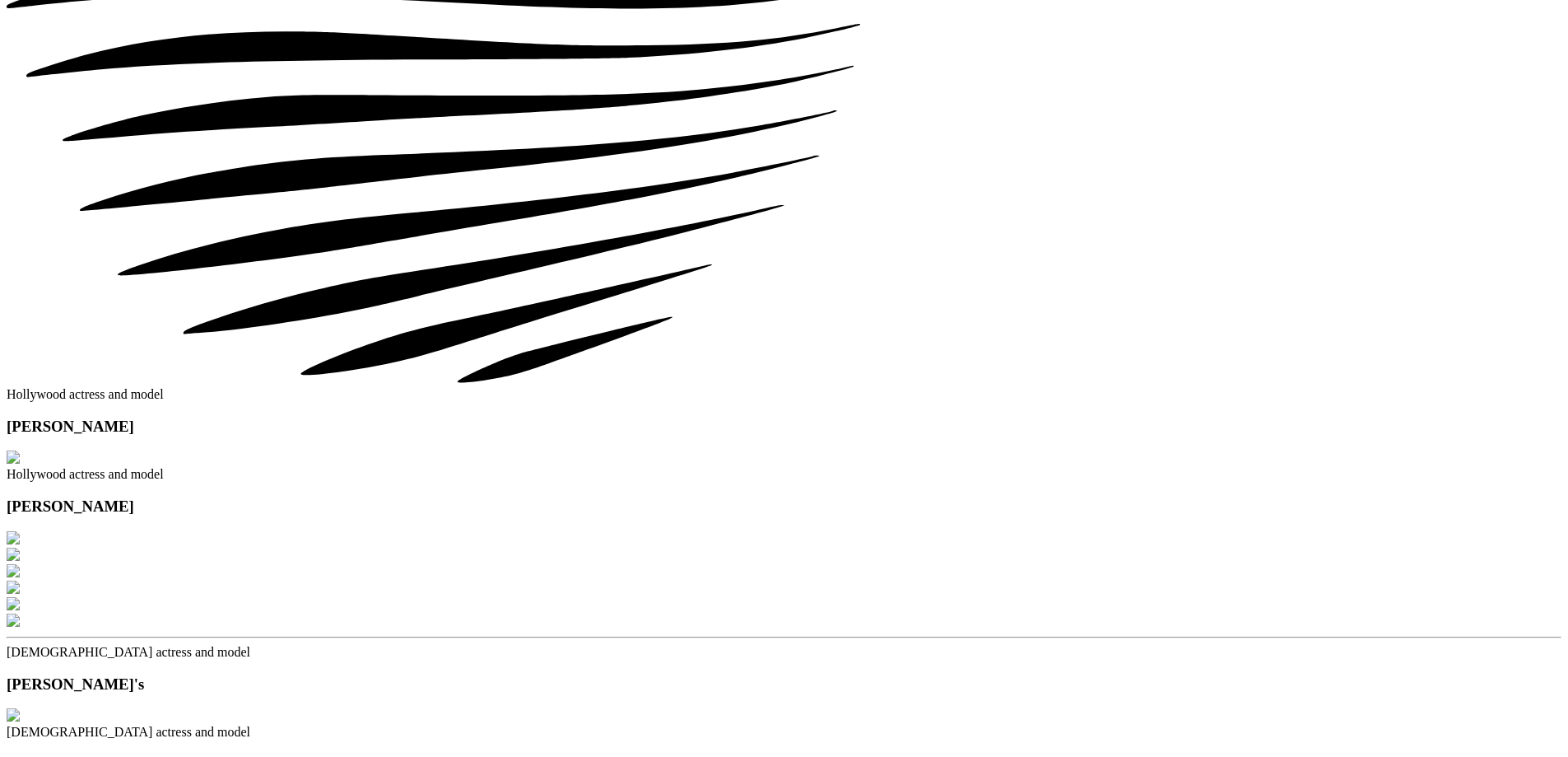
click at [600, 531] on div at bounding box center [303, 580] width 593 height 98
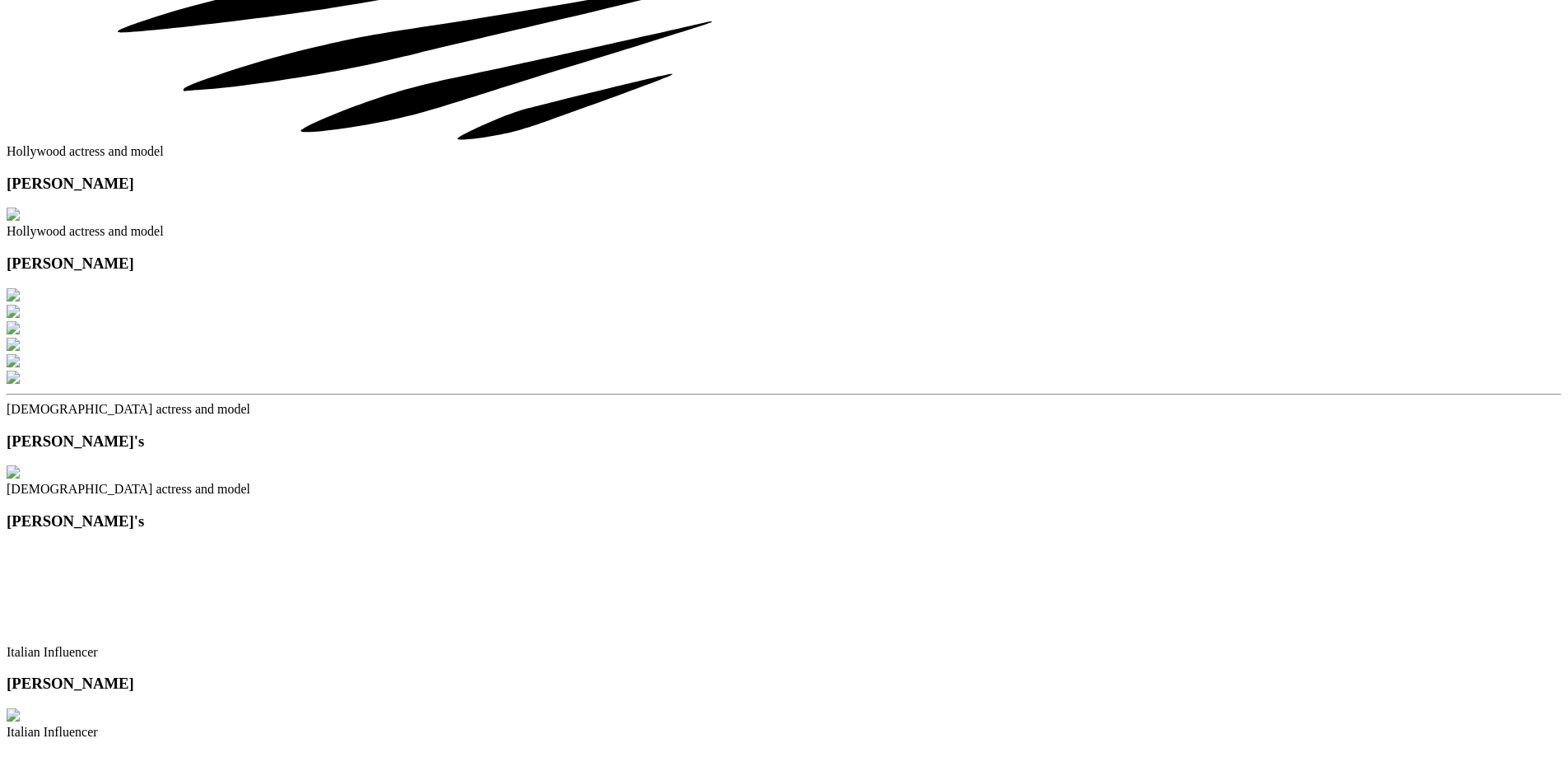
scroll to position [1400, 0]
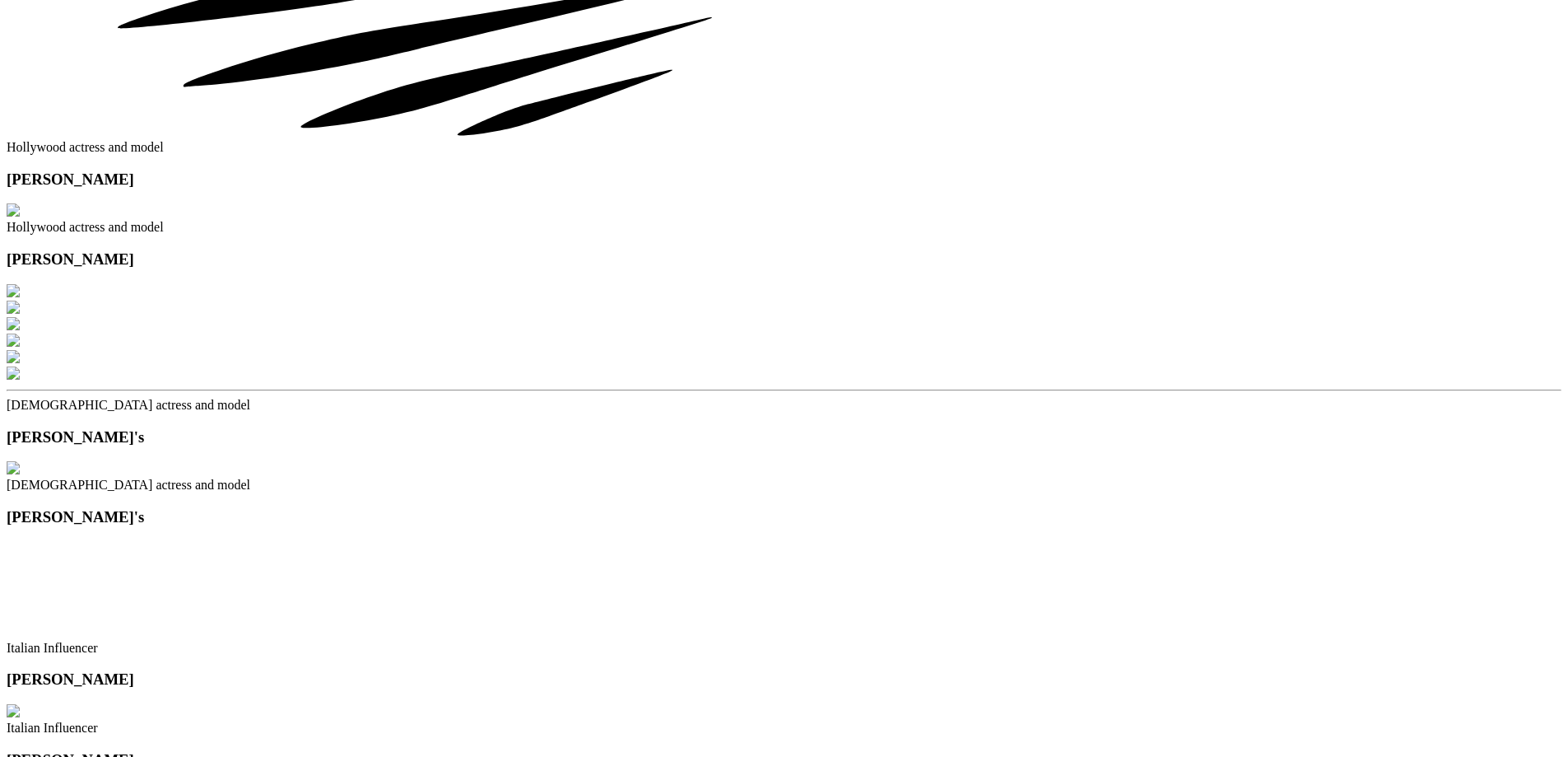
click at [251, 478] on span "[DEMOGRAPHIC_DATA] actress and model" at bounding box center [129, 484] width 244 height 14
click at [684, 508] on h3 "[PERSON_NAME]'s" at bounding box center [784, 517] width 1555 height 18
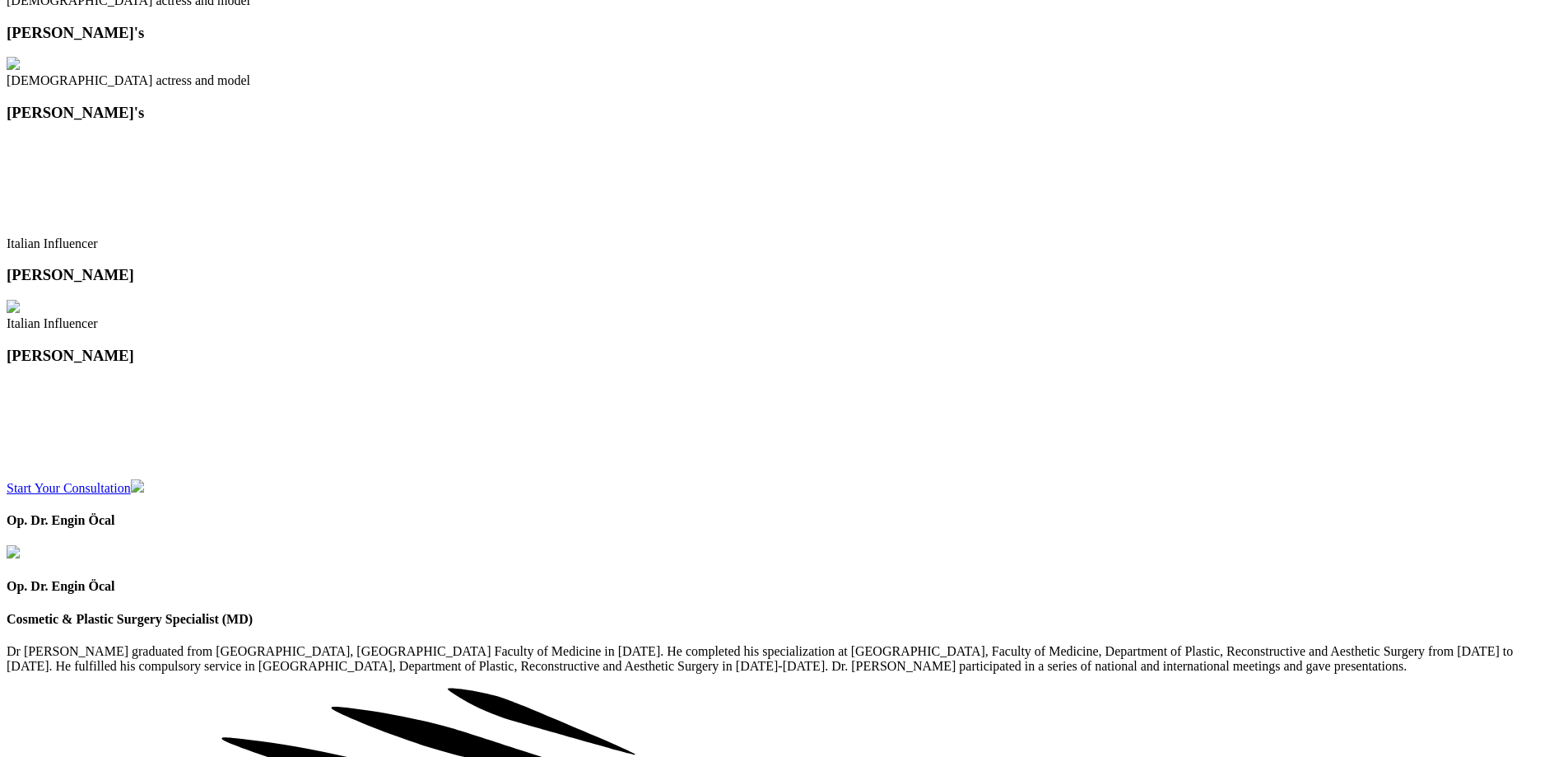
scroll to position [1812, 0]
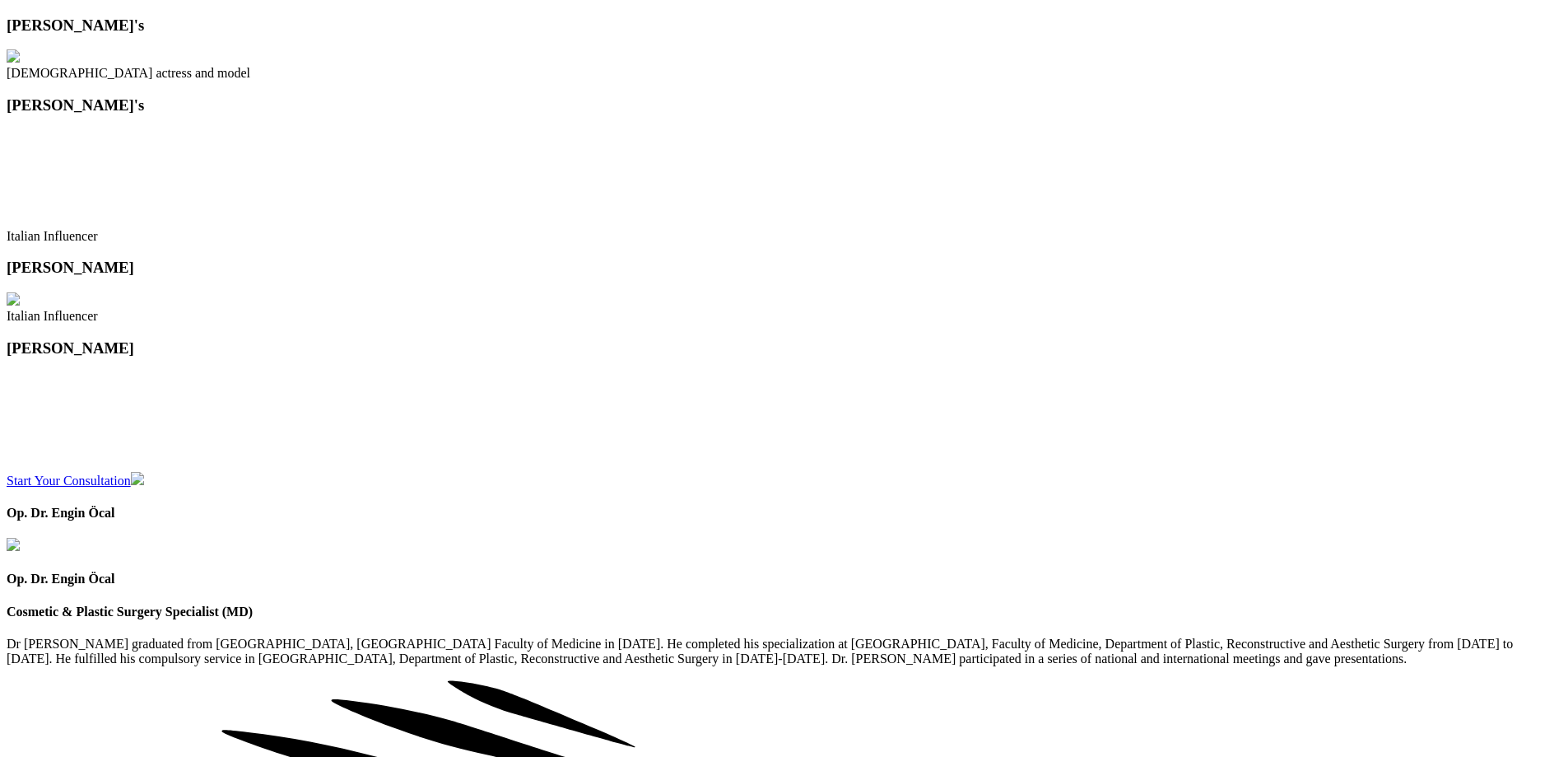
click at [938, 340] on h3 "[PERSON_NAME]" at bounding box center [784, 348] width 1555 height 18
click at [98, 308] on span "Italian Influencer" at bounding box center [52, 315] width 92 height 14
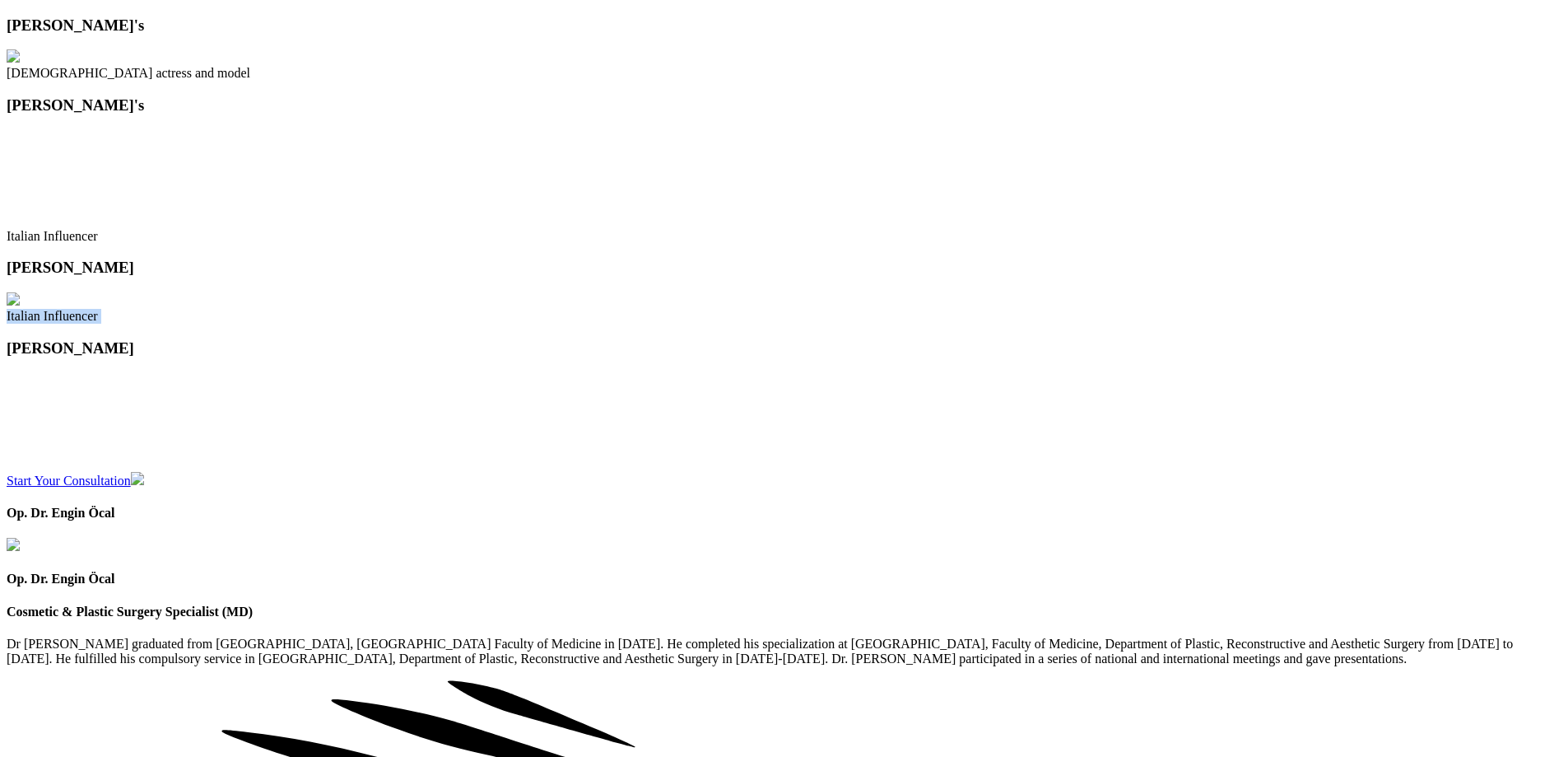
click at [98, 308] on span "Italian Influencer" at bounding box center [52, 315] width 92 height 14
click at [885, 340] on h3 "[PERSON_NAME]" at bounding box center [784, 348] width 1555 height 18
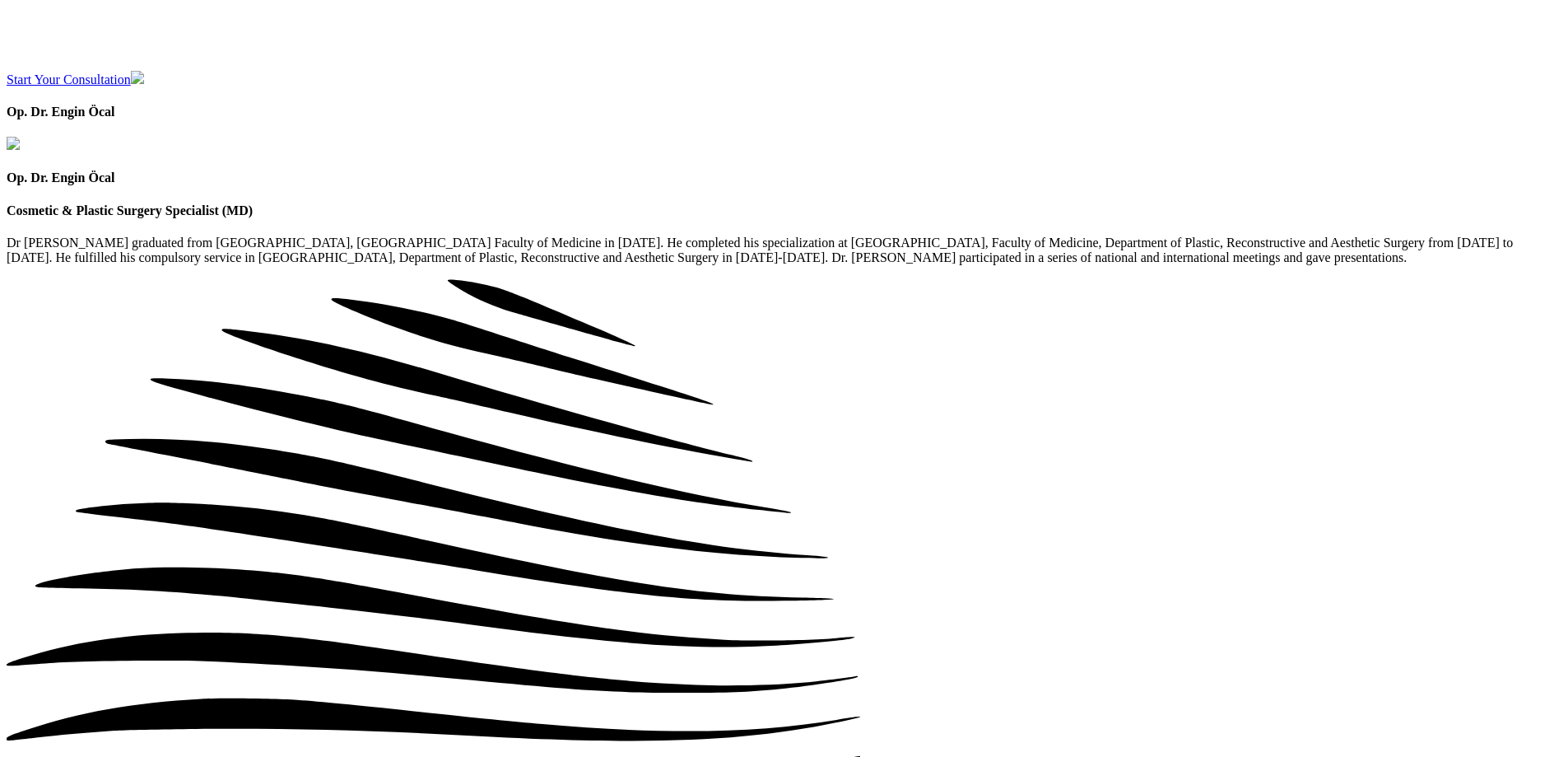
scroll to position [2224, 0]
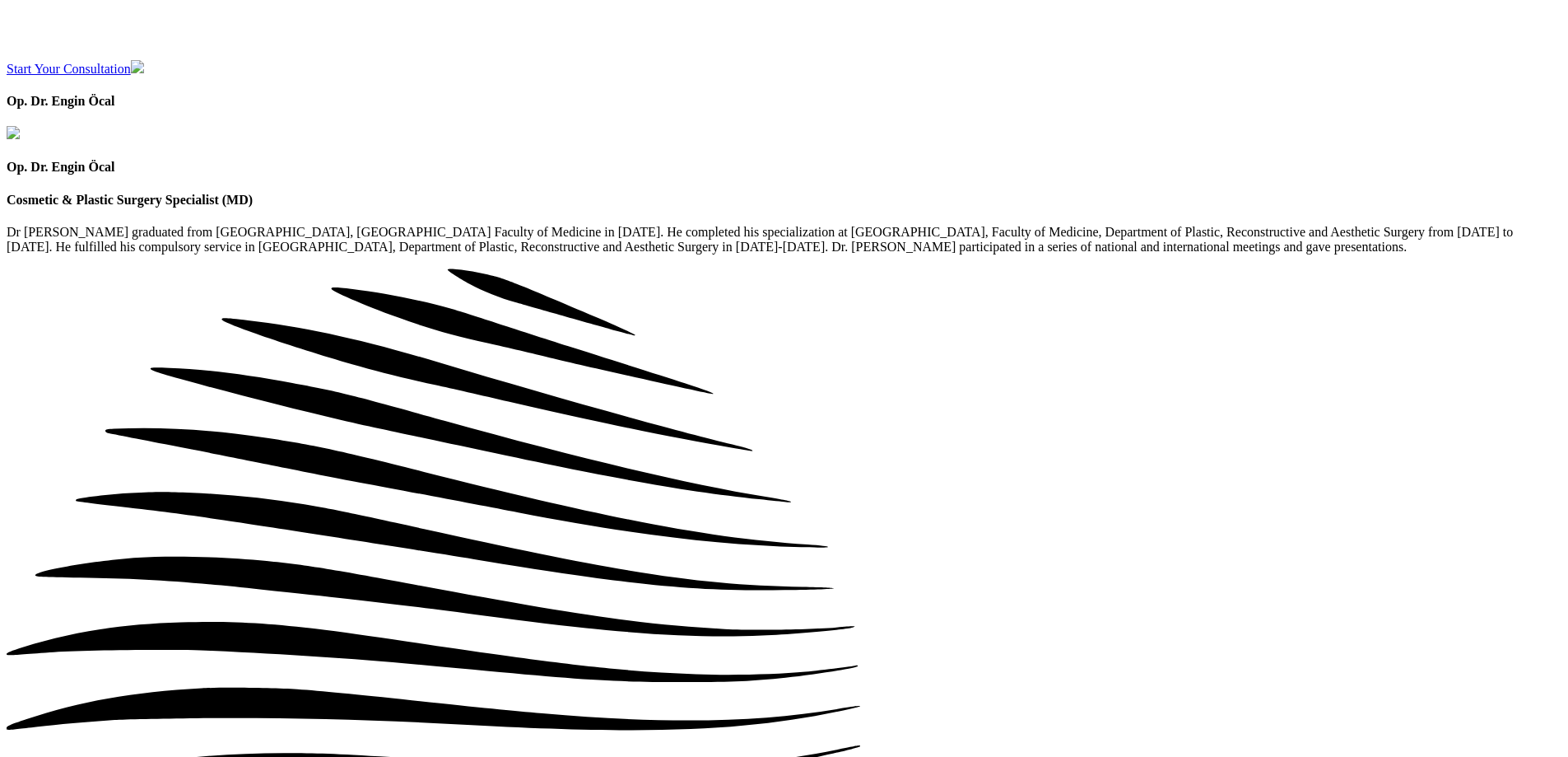
click at [889, 175] on h4 "Op. Dr. Engin Öcal" at bounding box center [784, 167] width 1555 height 15
click at [952, 175] on h4 "Op. Dr. Engin Öcal" at bounding box center [784, 167] width 1555 height 15
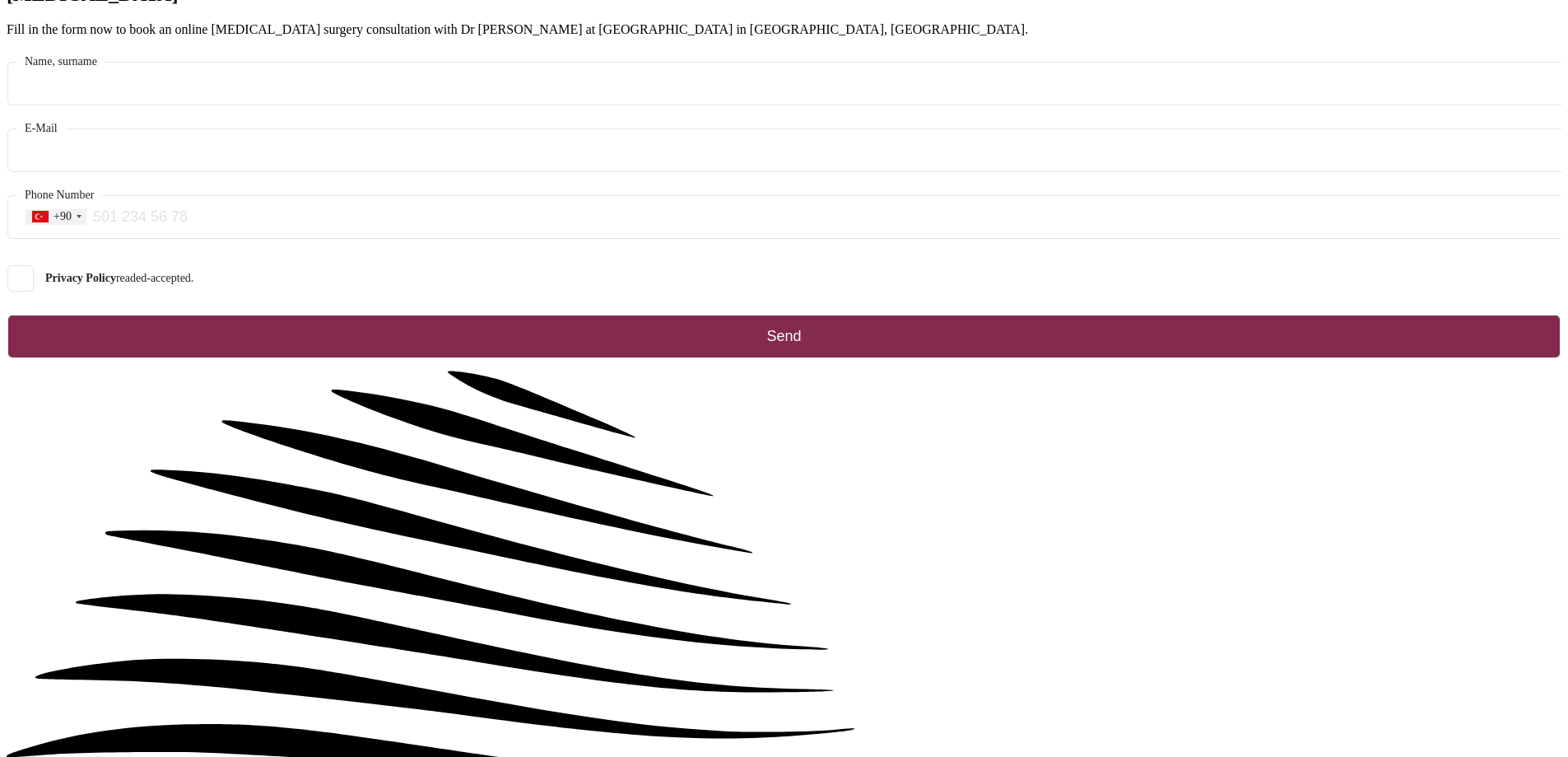
scroll to position [0, 0]
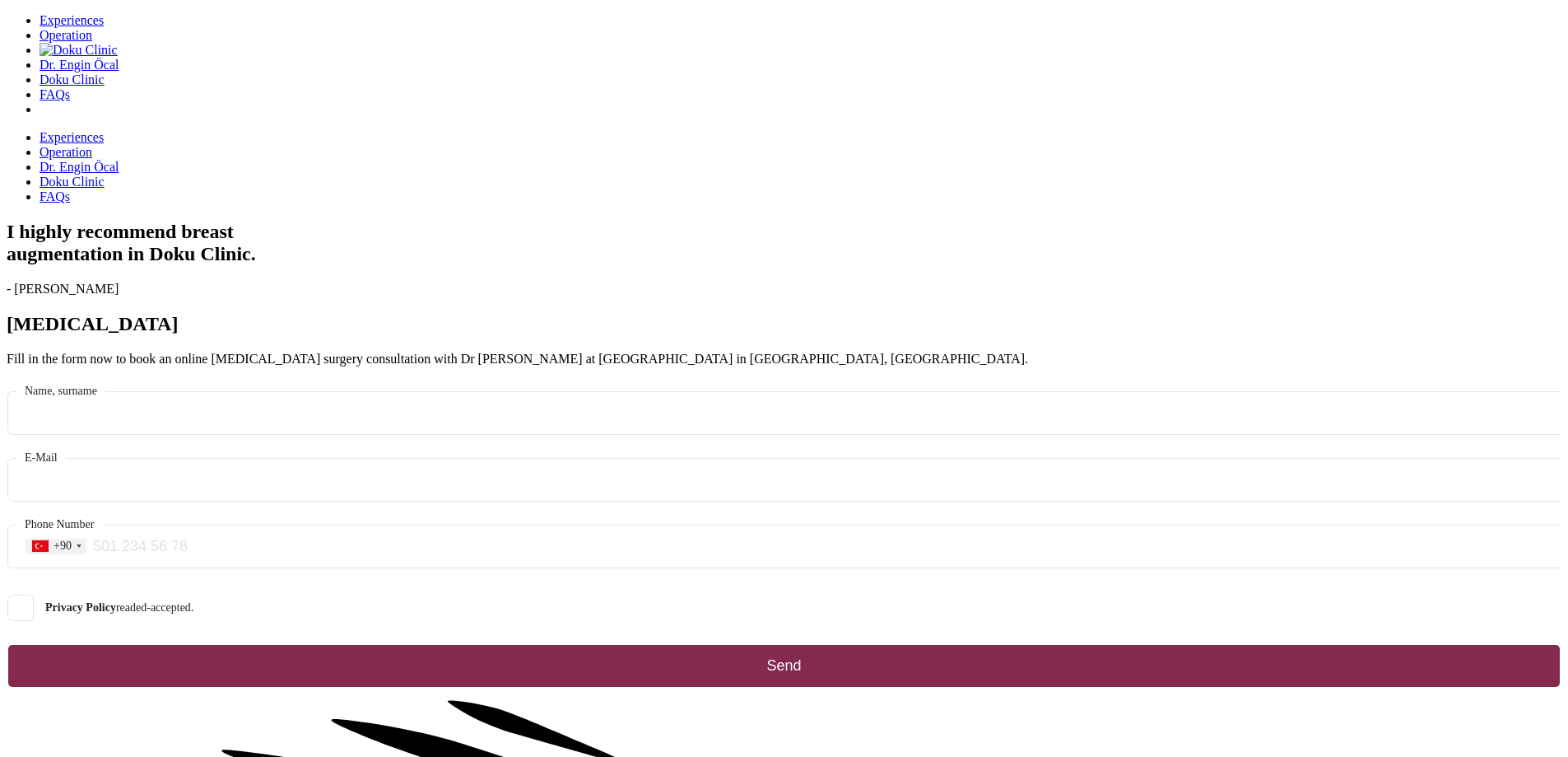
click at [561, 253] on h1 "I highly recommend [MEDICAL_DATA] in Doku Clinic." at bounding box center [784, 242] width 1555 height 44
click at [549, 255] on h1 "I highly recommend [MEDICAL_DATA] in Doku Clinic." at bounding box center [784, 242] width 1555 height 44
click at [583, 265] on h1 "I highly recommend [MEDICAL_DATA] in Doku Clinic." at bounding box center [784, 242] width 1555 height 44
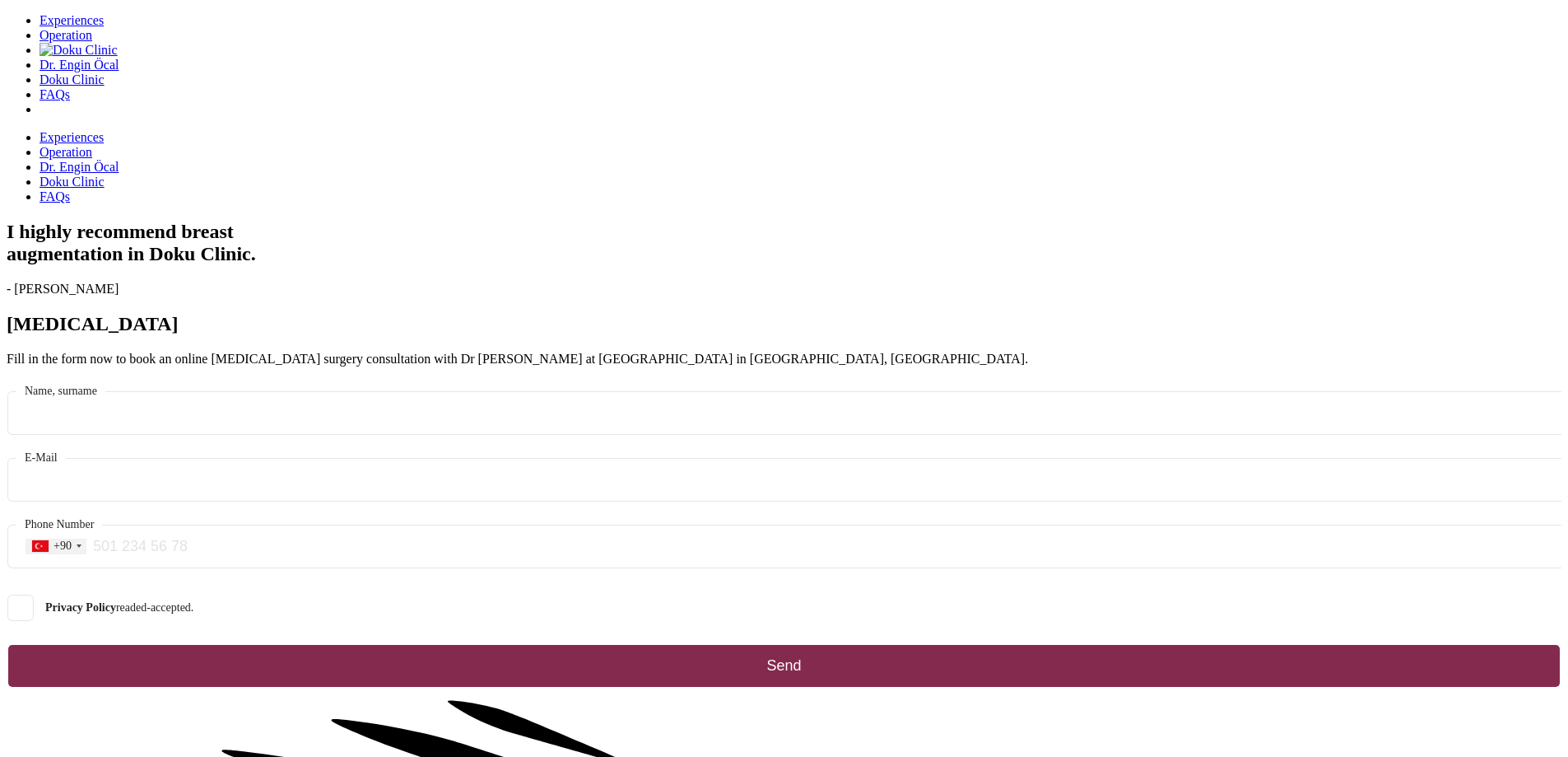
click at [571, 265] on h1 "I highly recommend [MEDICAL_DATA] in Doku Clinic." at bounding box center [784, 242] width 1555 height 44
click at [475, 265] on h1 "I highly recommend [MEDICAL_DATA] in Doku Clinic." at bounding box center [784, 242] width 1555 height 44
click at [433, 265] on h1 "I highly recommend [MEDICAL_DATA] in Doku Clinic." at bounding box center [784, 242] width 1555 height 44
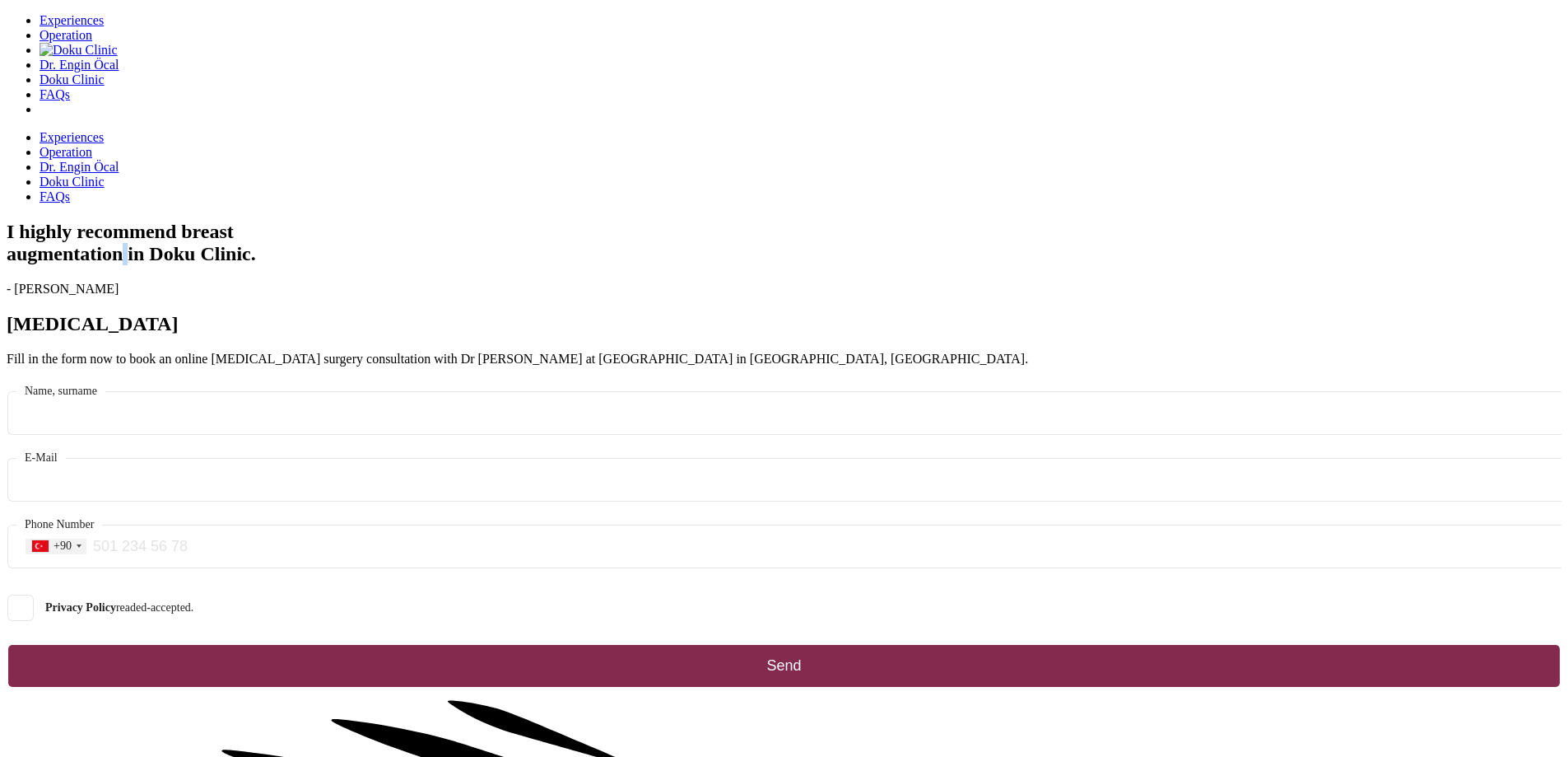
click at [433, 265] on h1 "I highly recommend [MEDICAL_DATA] in Doku Clinic." at bounding box center [784, 242] width 1555 height 44
click at [350, 251] on h1 "I highly recommend [MEDICAL_DATA] in Doku Clinic." at bounding box center [784, 242] width 1555 height 44
click at [408, 263] on h1 "I highly recommend [MEDICAL_DATA] in Doku Clinic." at bounding box center [784, 242] width 1555 height 44
drag, startPoint x: 706, startPoint y: 317, endPoint x: 177, endPoint y: 244, distance: 534.0
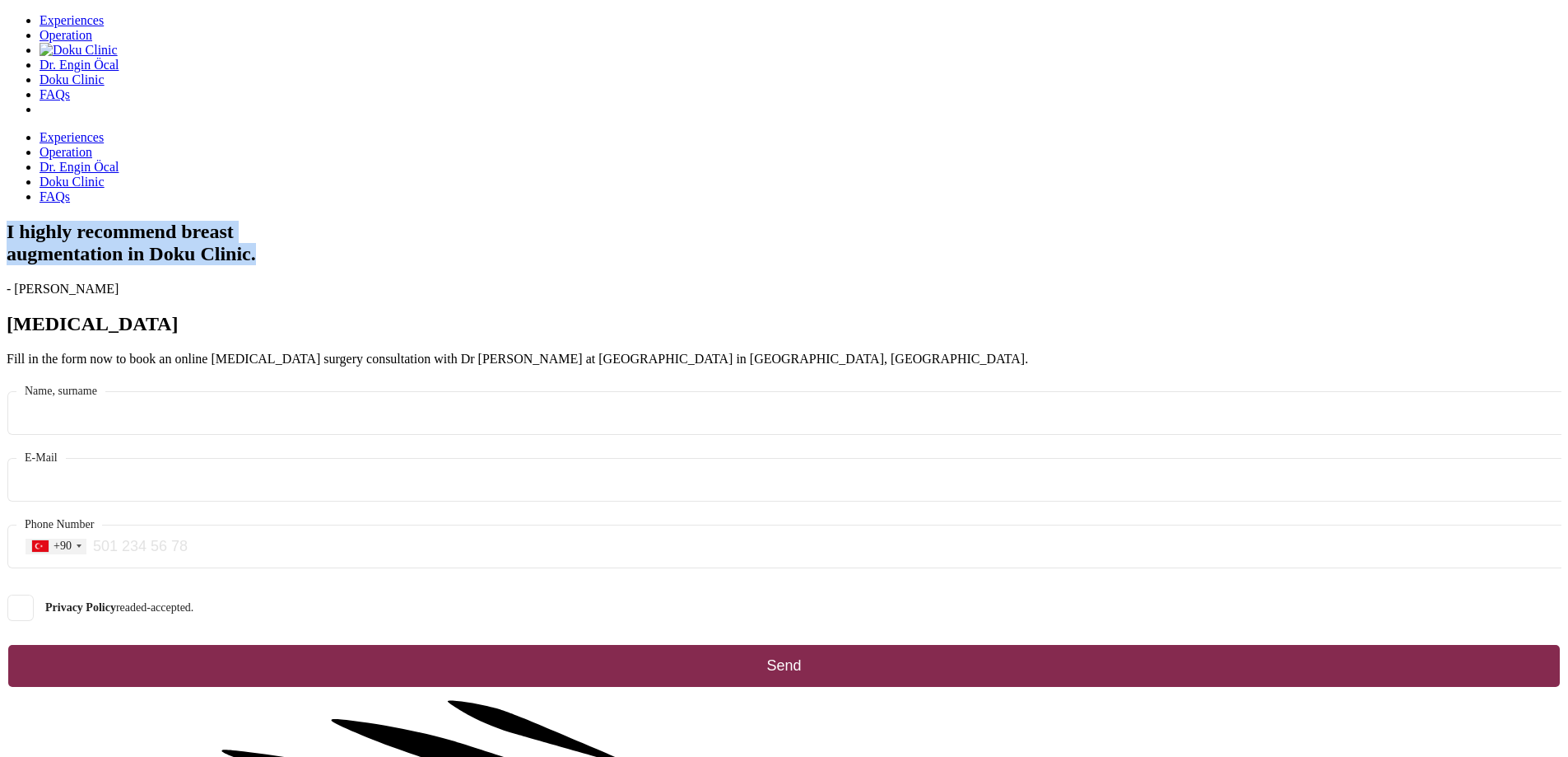
click at [177, 244] on h1 "I highly recommend [MEDICAL_DATA] in Doku Clinic." at bounding box center [784, 242] width 1555 height 44
click at [180, 241] on h1 "I highly recommend [MEDICAL_DATA] in Doku Clinic." at bounding box center [784, 242] width 1555 height 44
drag, startPoint x: 194, startPoint y: 219, endPoint x: 707, endPoint y: 321, distance: 523.0
click at [706, 265] on h1 "I highly recommend [MEDICAL_DATA] in Doku Clinic." at bounding box center [784, 242] width 1555 height 44
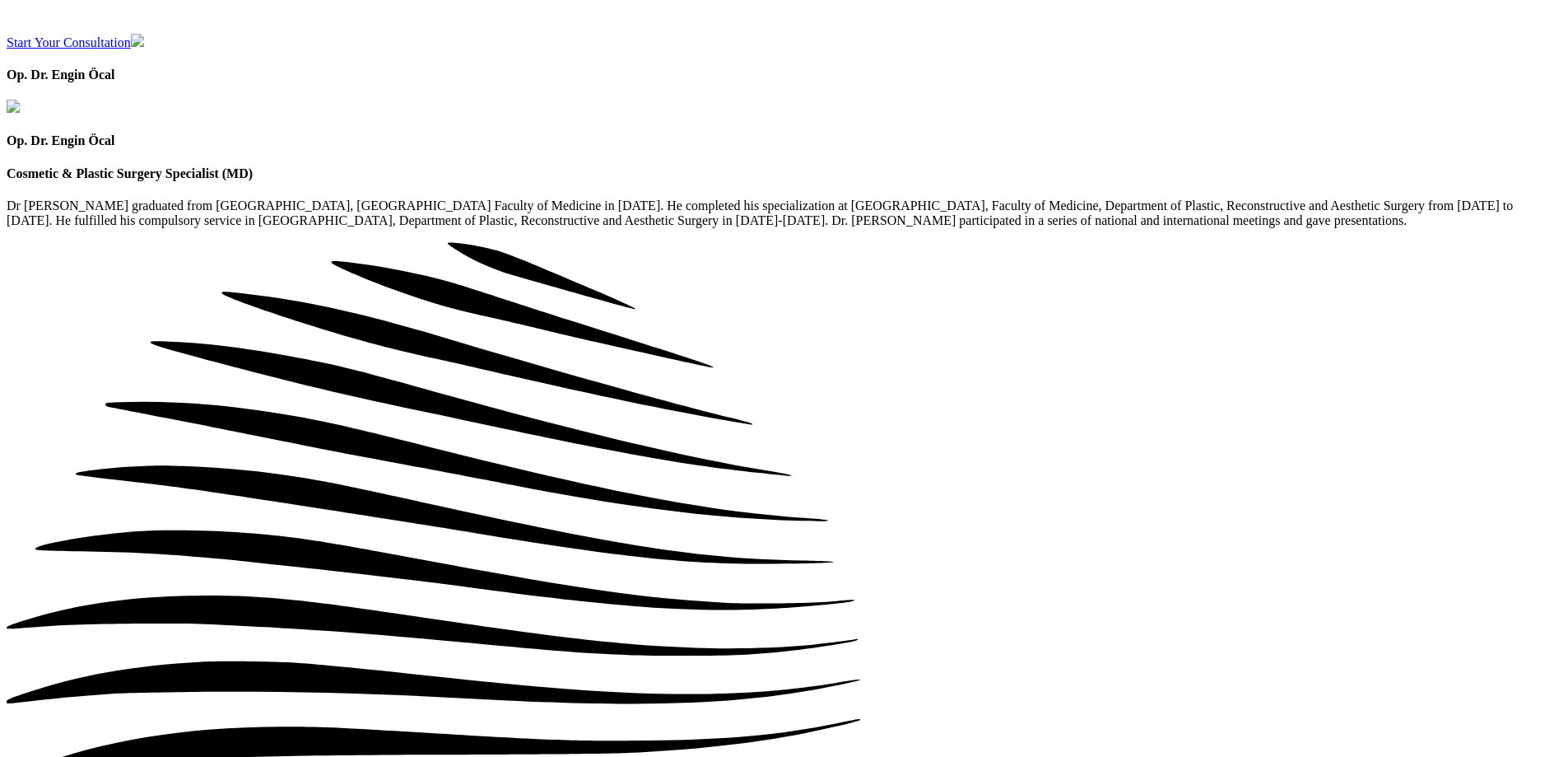
scroll to position [2388, 0]
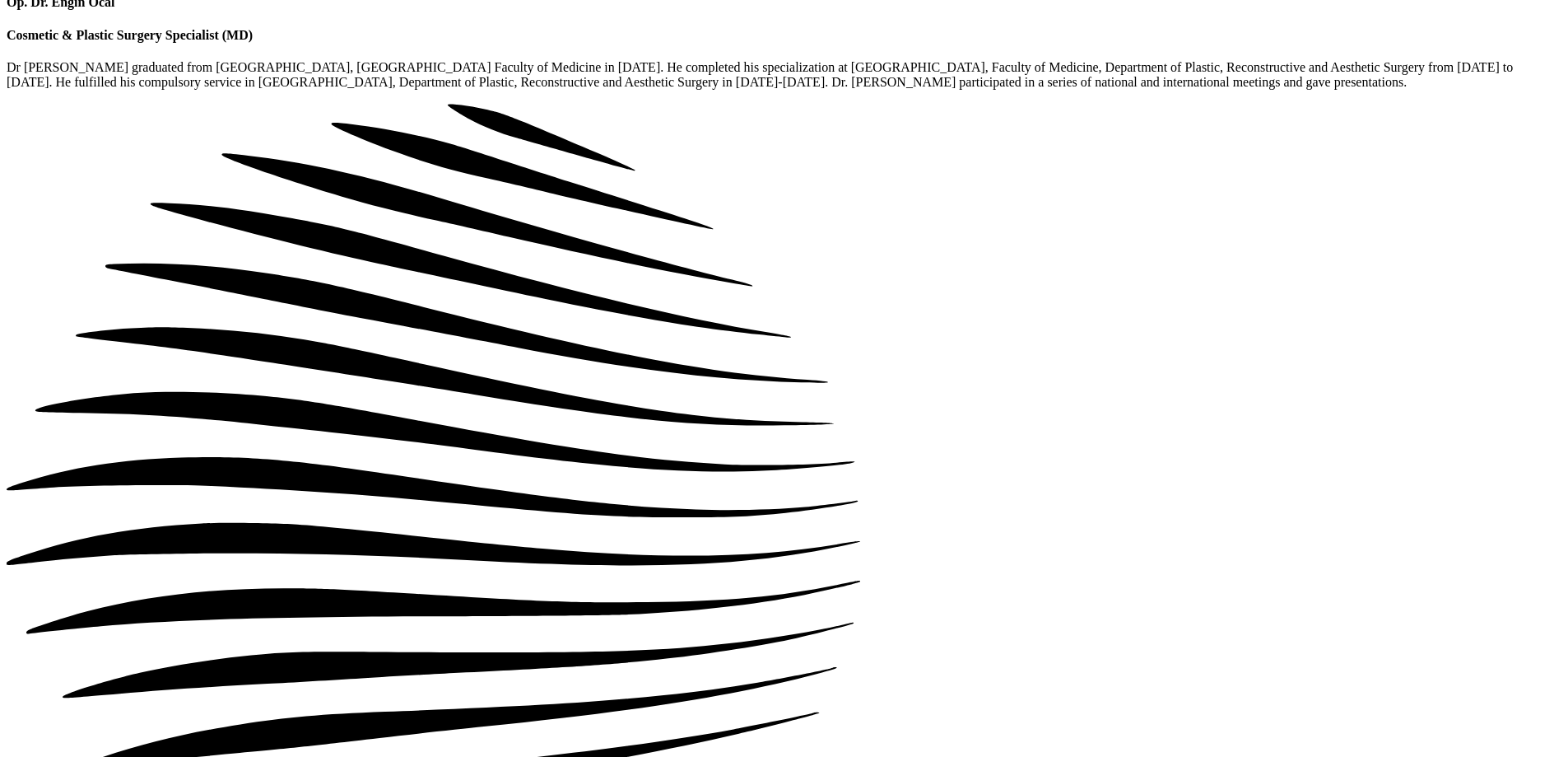
click at [902, 9] on h4 "Op. Dr. Engin Öcal" at bounding box center [784, 3] width 1555 height 15
click at [971, 9] on h4 "Op. Dr. Engin Öcal" at bounding box center [784, 3] width 1555 height 15
click at [849, 9] on h4 "Op. Dr. Engin Öcal" at bounding box center [784, 3] width 1555 height 15
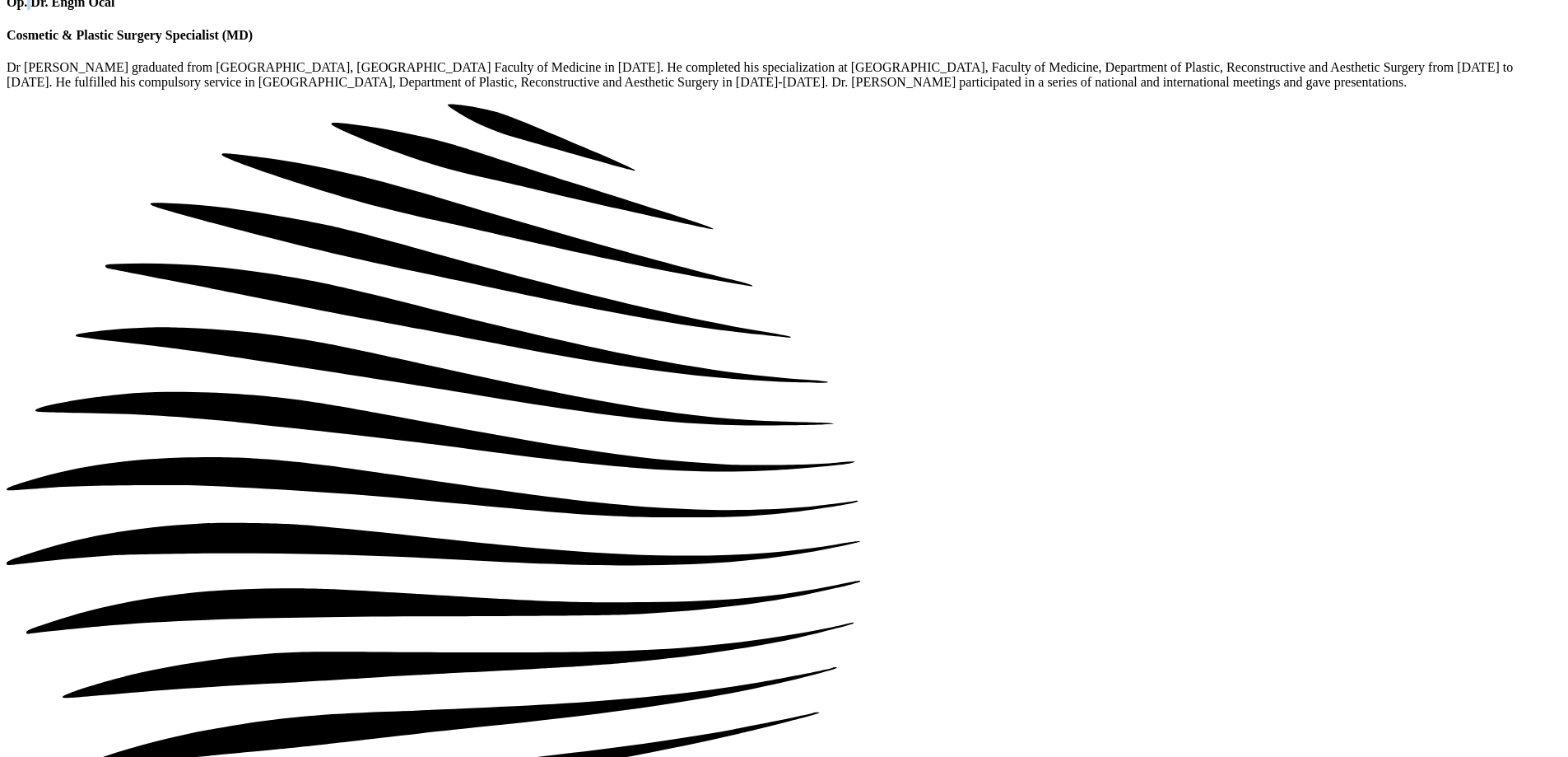
click at [849, 9] on h4 "Op. Dr. Engin Öcal" at bounding box center [784, 3] width 1555 height 15
click at [890, 9] on h4 "Op. Dr. Engin Öcal" at bounding box center [784, 3] width 1555 height 15
click at [988, 9] on h4 "Op. Dr. Engin Öcal" at bounding box center [784, 3] width 1555 height 15
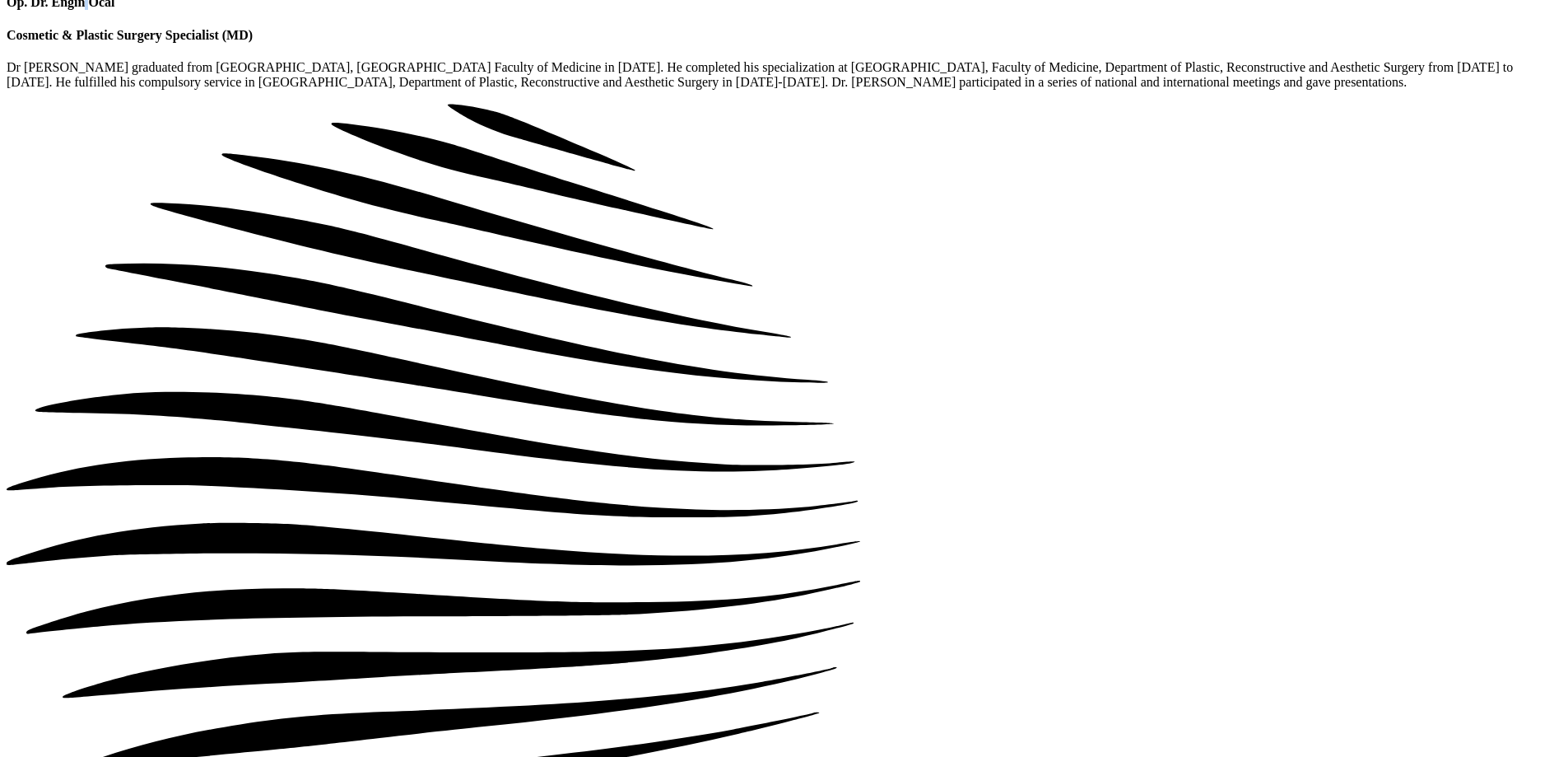
click at [979, 9] on h4 "Op. Dr. Engin Öcal" at bounding box center [784, 3] width 1555 height 15
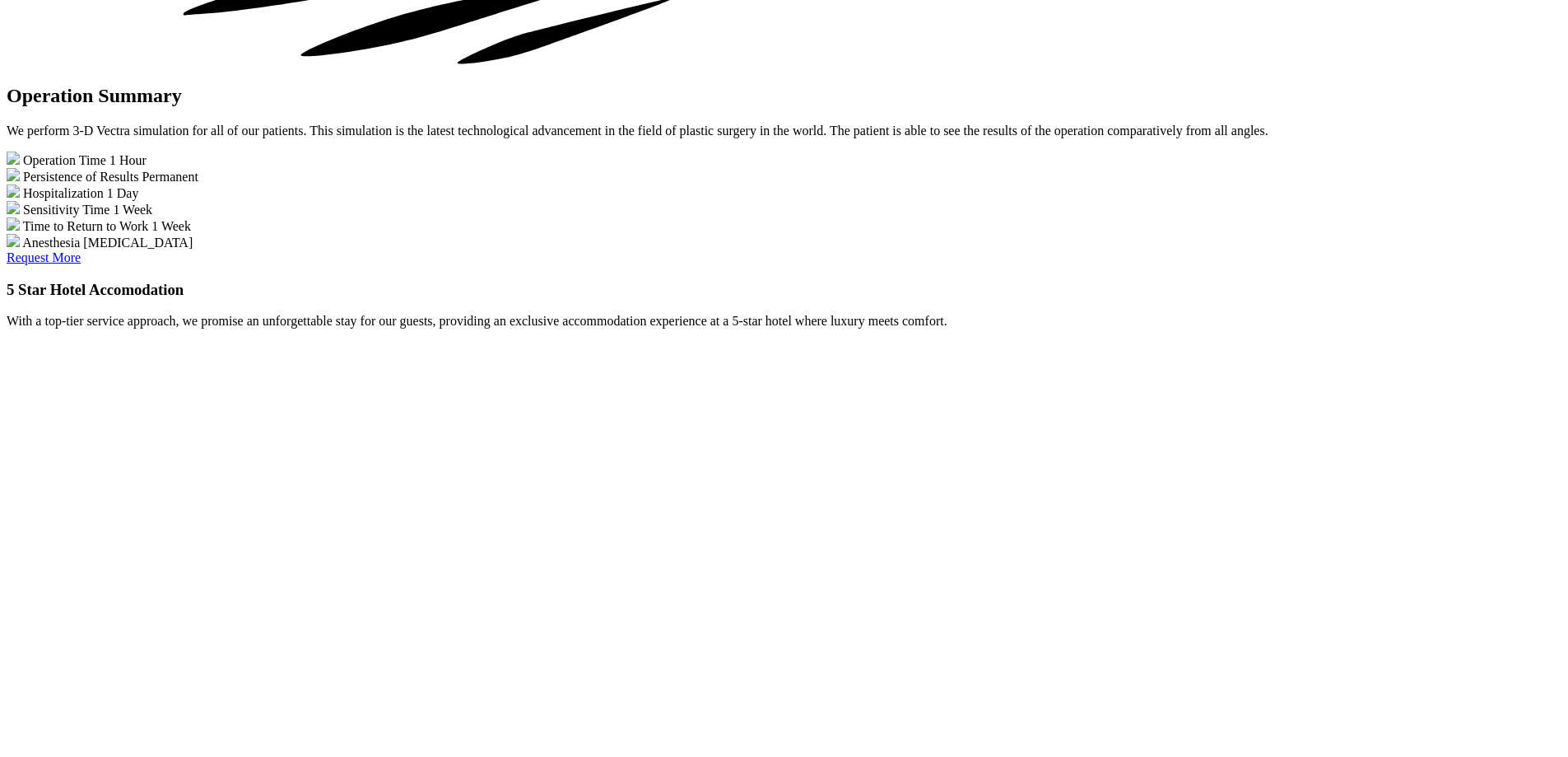
scroll to position [3294, 0]
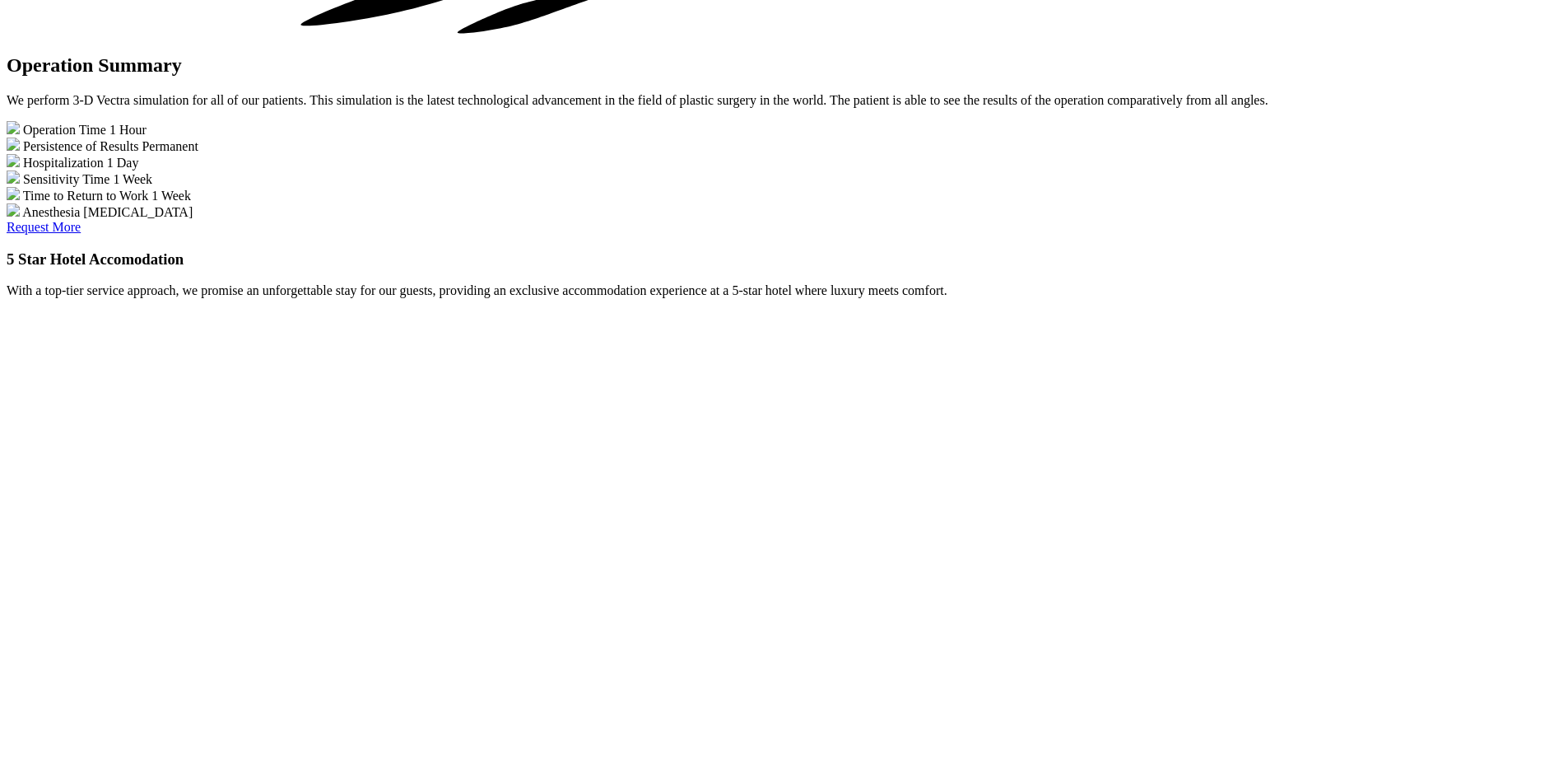
click at [138, 153] on span "Persistence of Results" at bounding box center [80, 146] width 115 height 14
click at [198, 153] on span "Permanent" at bounding box center [169, 146] width 56 height 14
click at [149, 202] on span "Time to Return to Work" at bounding box center [85, 195] width 126 height 14
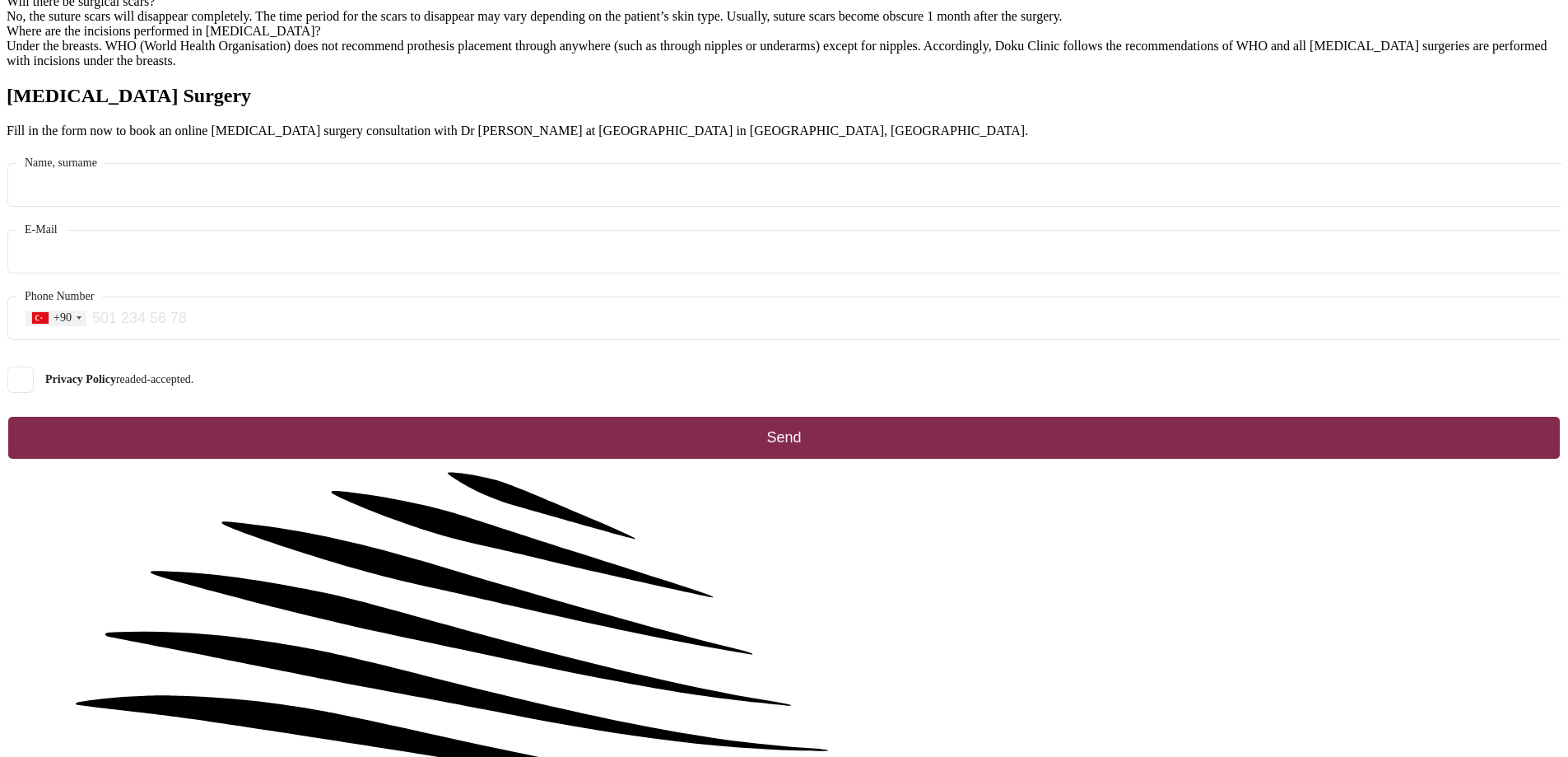
scroll to position [6836, 0]
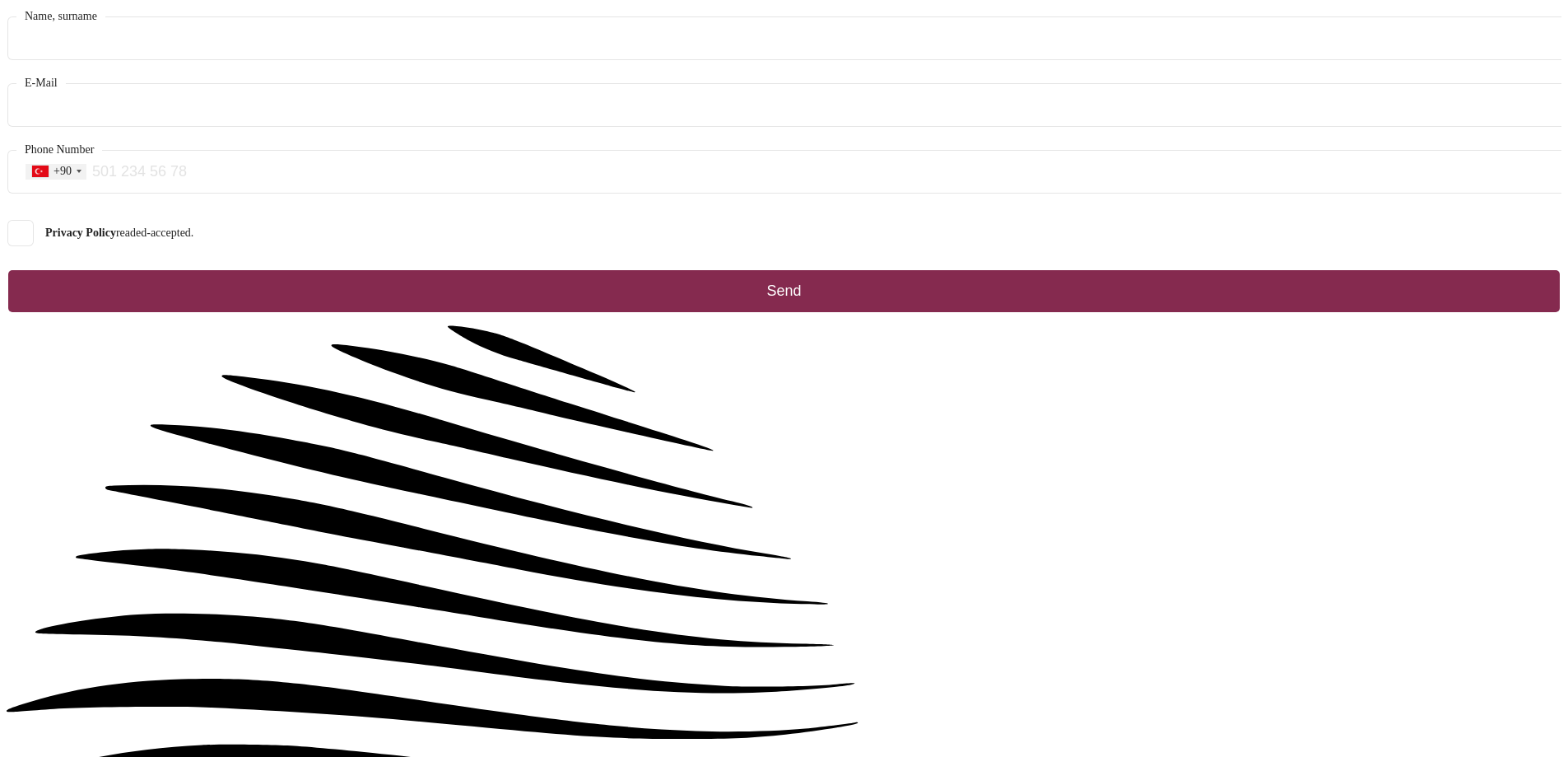
scroll to position [6873, 0]
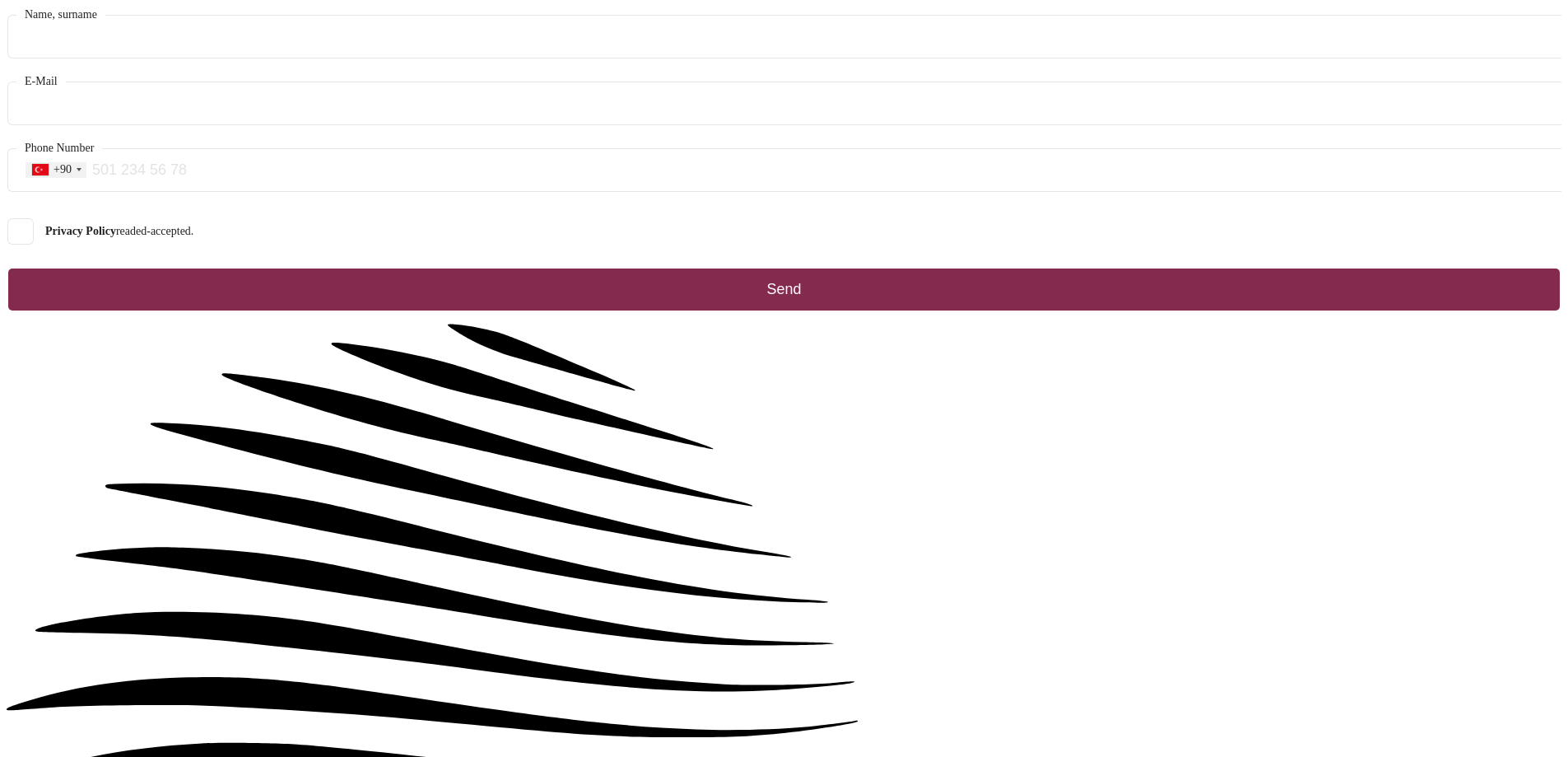
click at [396, 381] on div "[MEDICAL_DATA] Surgery Fill in the form now to book an online [MEDICAL_DATA] su…" at bounding box center [784, 550] width 1555 height 1227
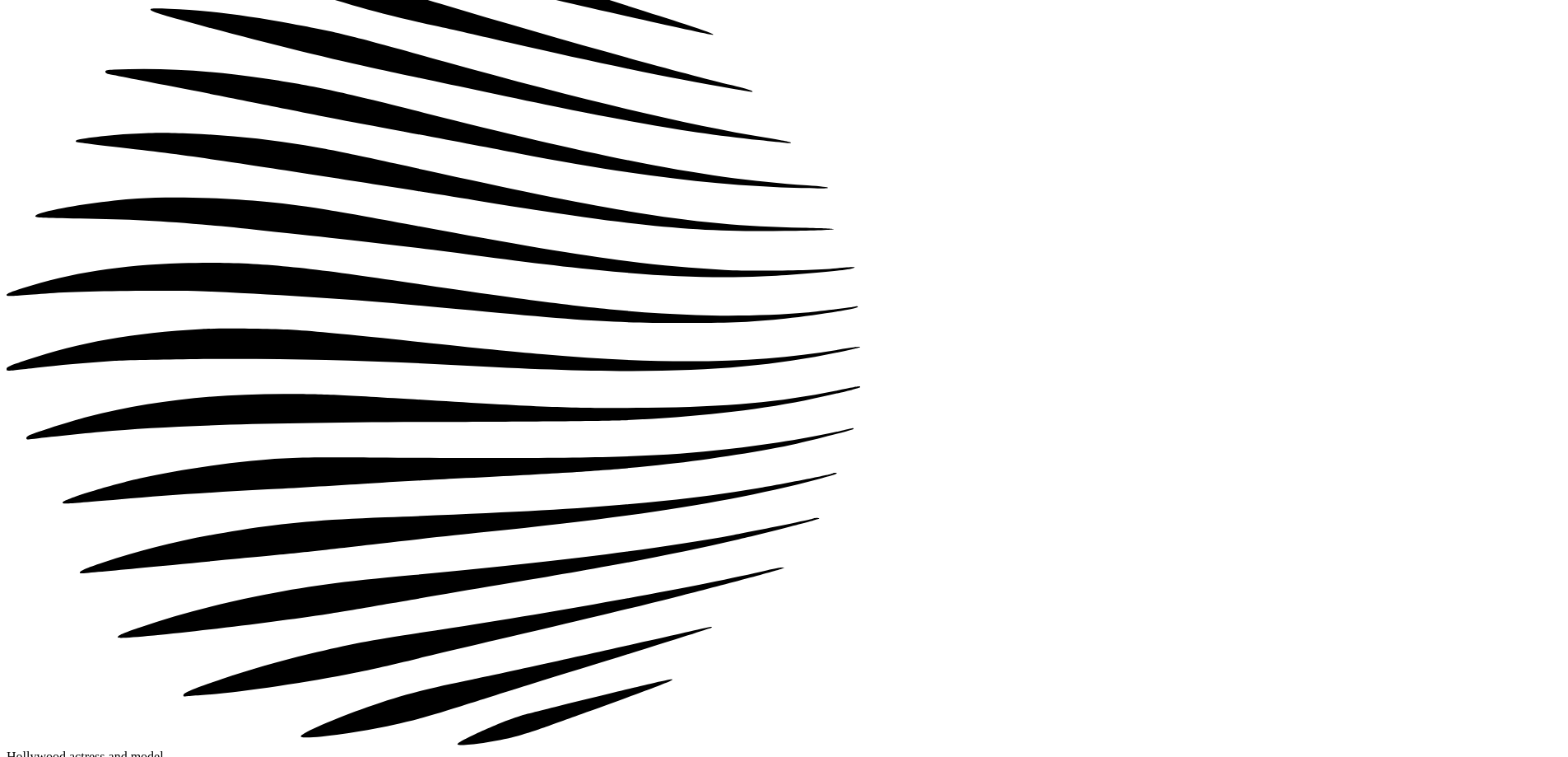
scroll to position [1070, 0]
